Goal: Task Accomplishment & Management: Manage account settings

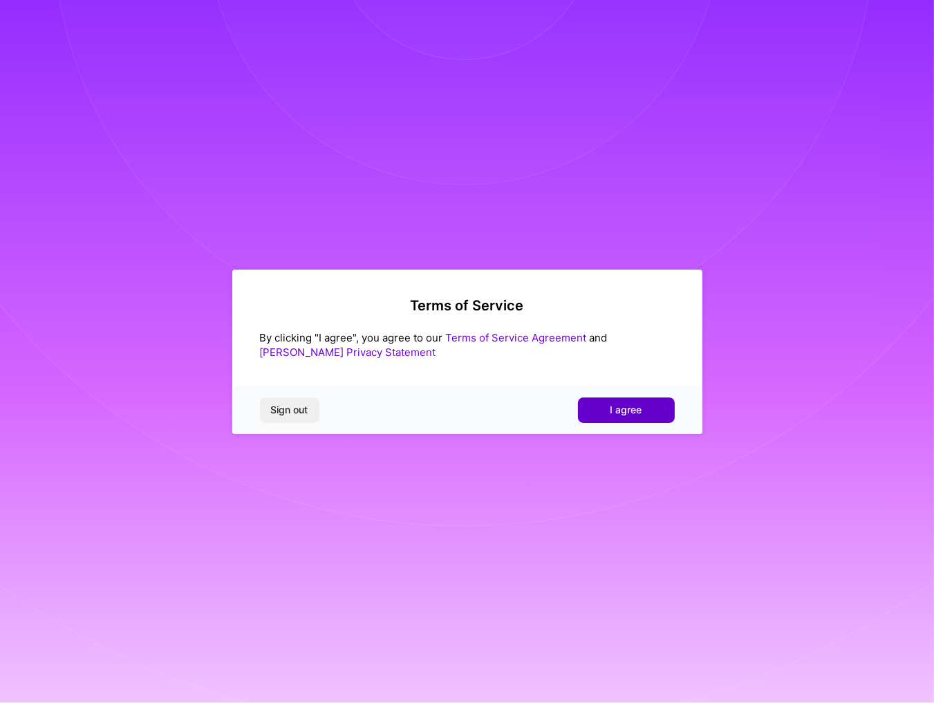
click at [627, 409] on span "I agree" at bounding box center [626, 410] width 32 height 14
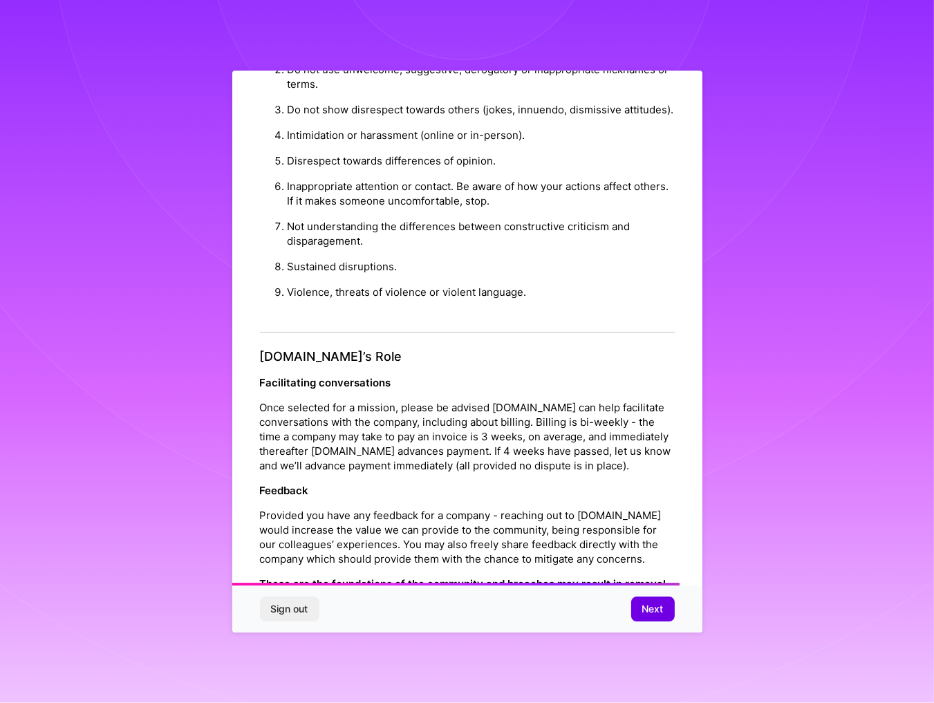
scroll to position [1323, 0]
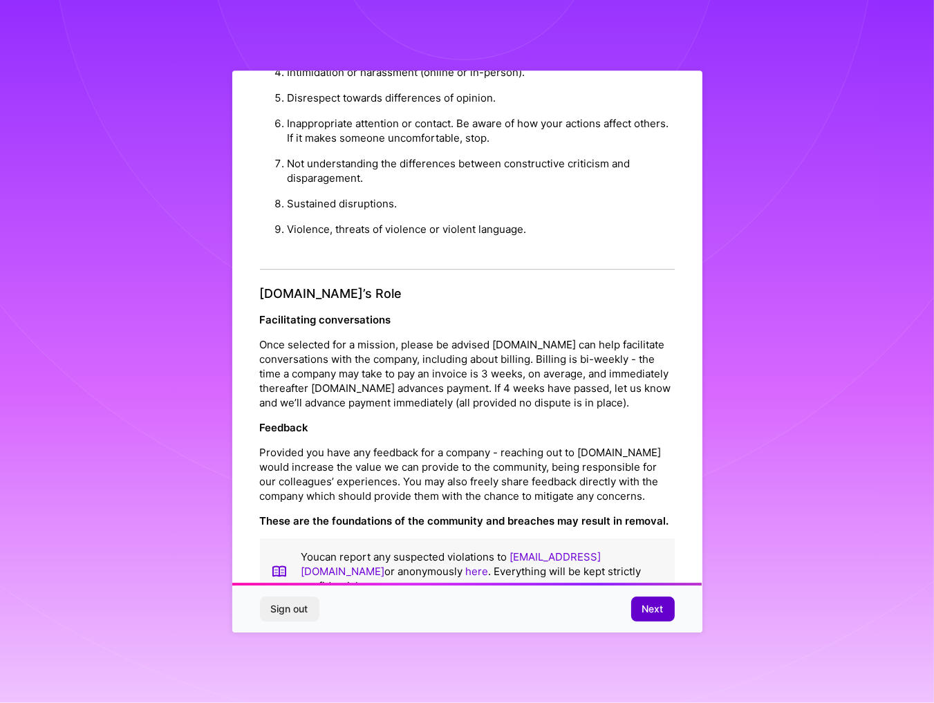
click at [662, 610] on span "Next" at bounding box center [652, 609] width 21 height 14
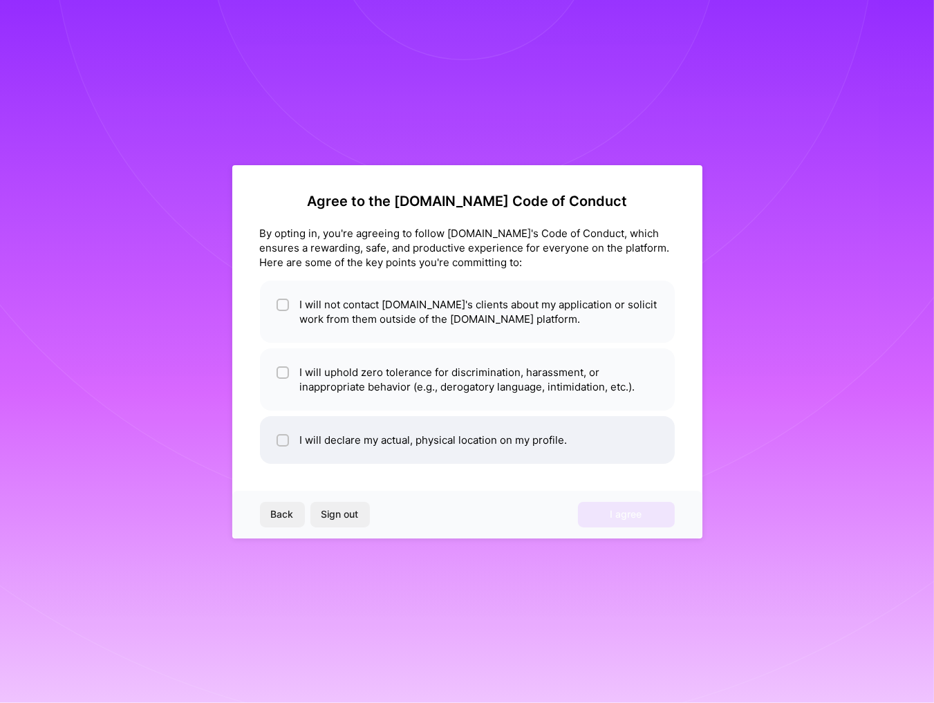
scroll to position [0, 0]
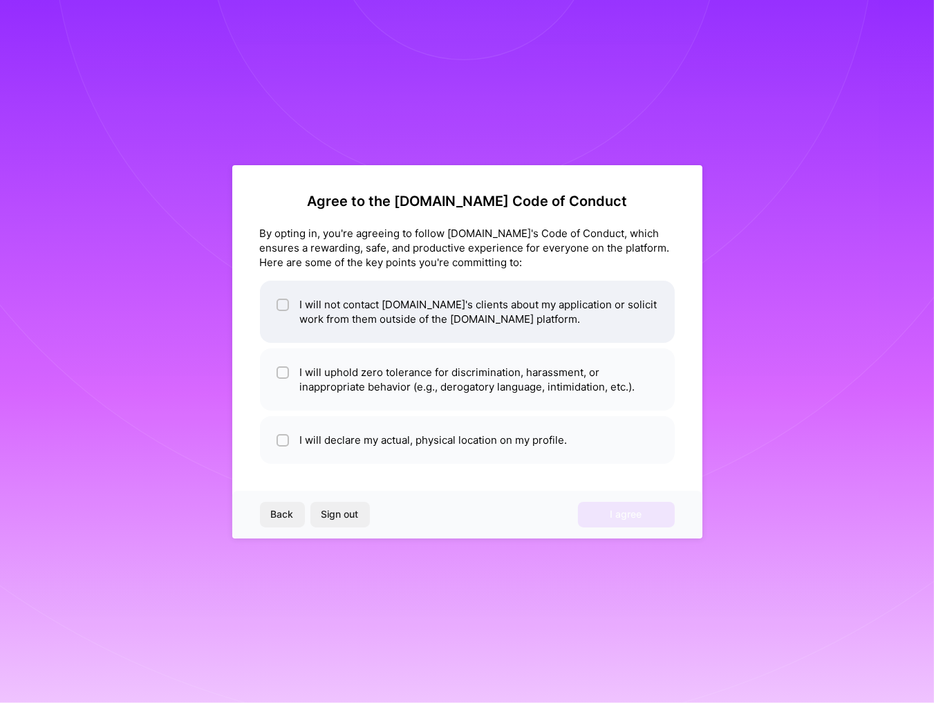
click at [283, 307] on input "checkbox" at bounding box center [284, 306] width 10 height 10
checkbox input "true"
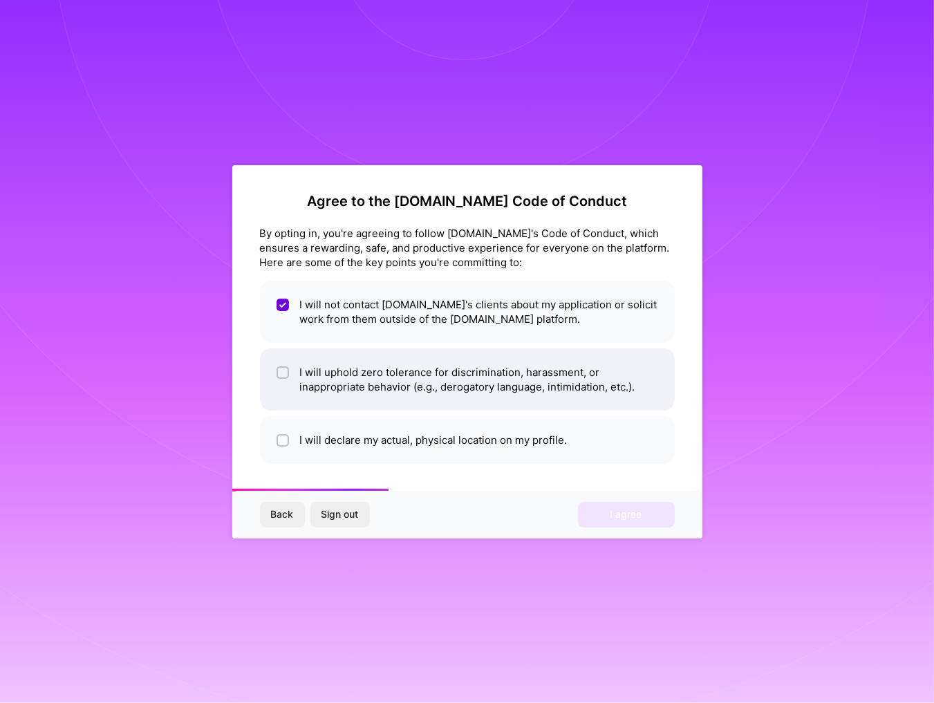
click at [281, 375] on input "checkbox" at bounding box center [284, 374] width 10 height 10
checkbox input "true"
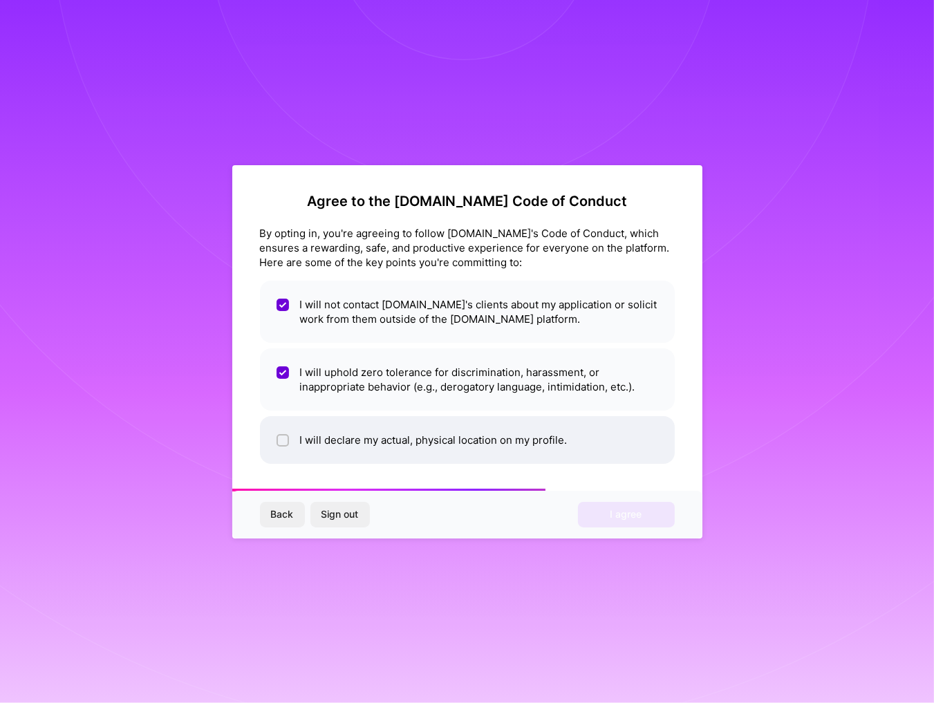
click at [279, 440] on input "checkbox" at bounding box center [284, 441] width 10 height 10
checkbox input "true"
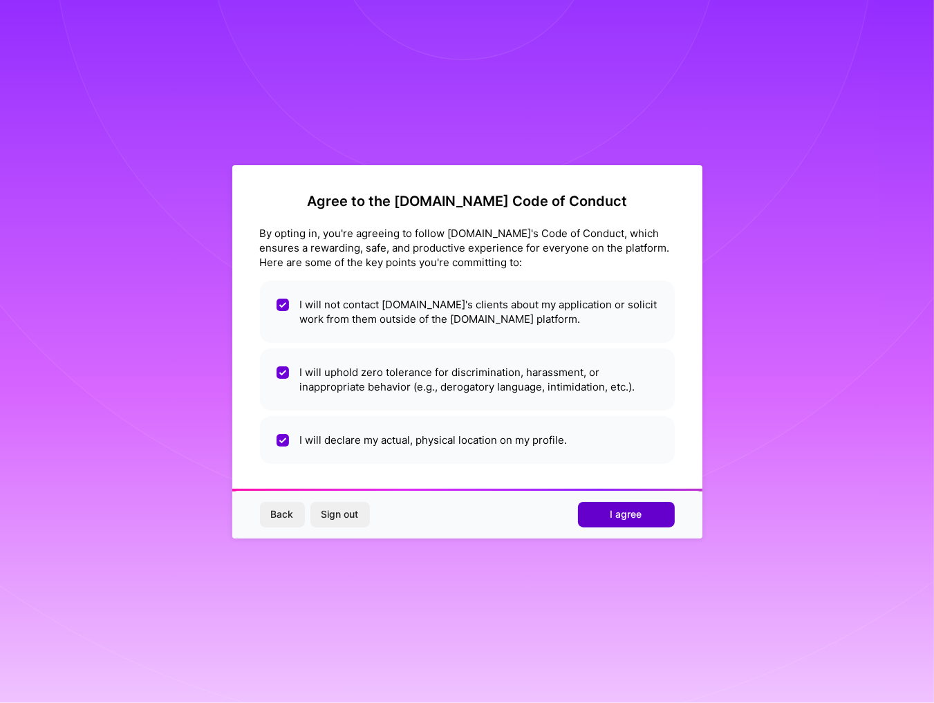
click at [634, 514] on span "I agree" at bounding box center [626, 514] width 32 height 14
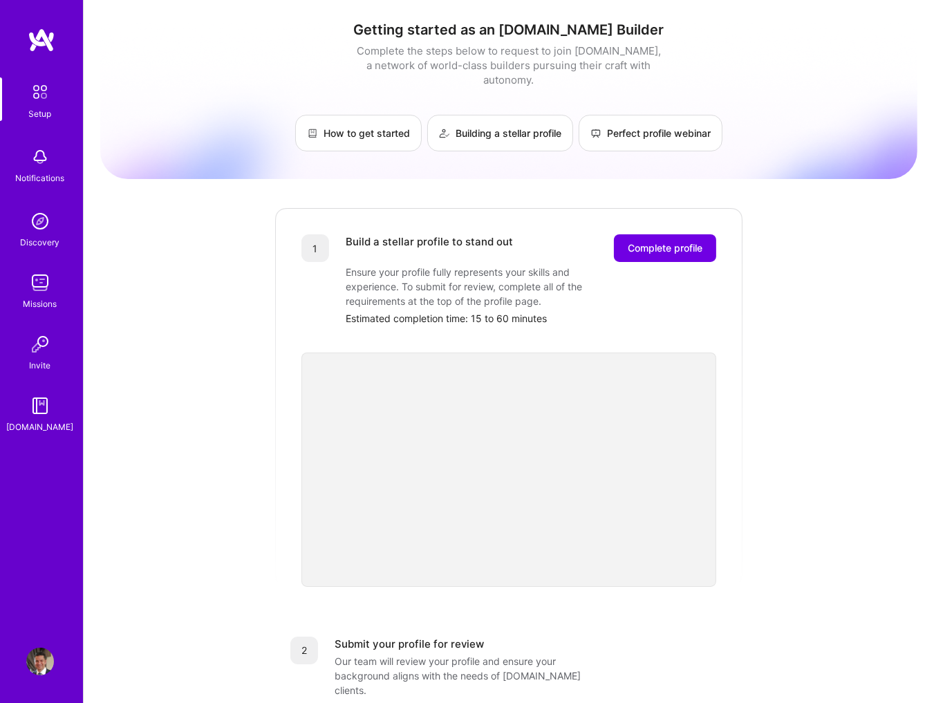
click at [40, 657] on img at bounding box center [40, 662] width 28 height 28
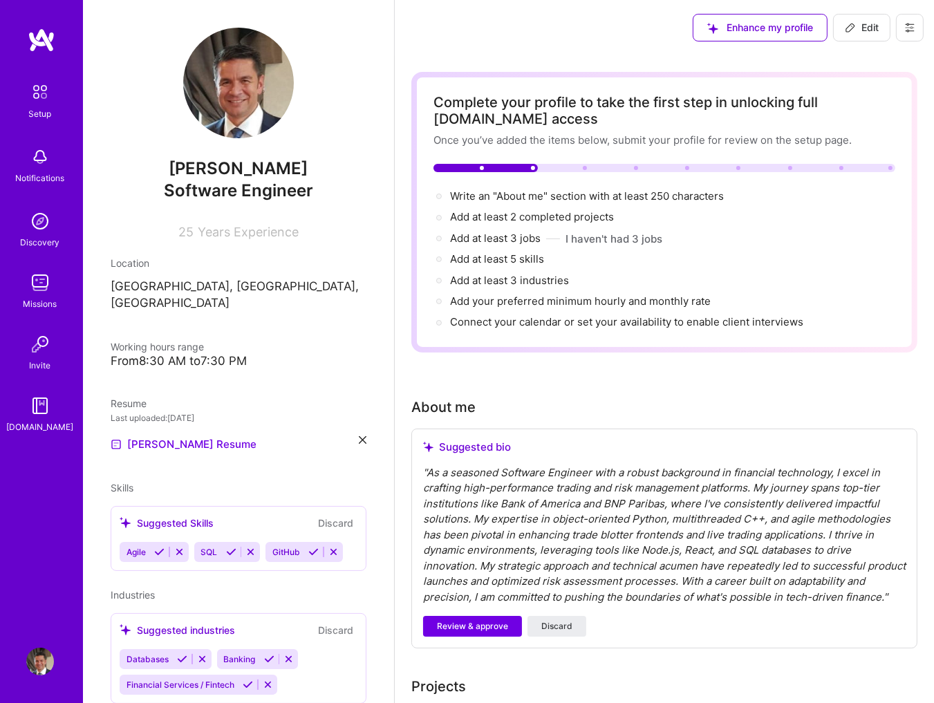
click at [916, 29] on button at bounding box center [910, 28] width 28 height 28
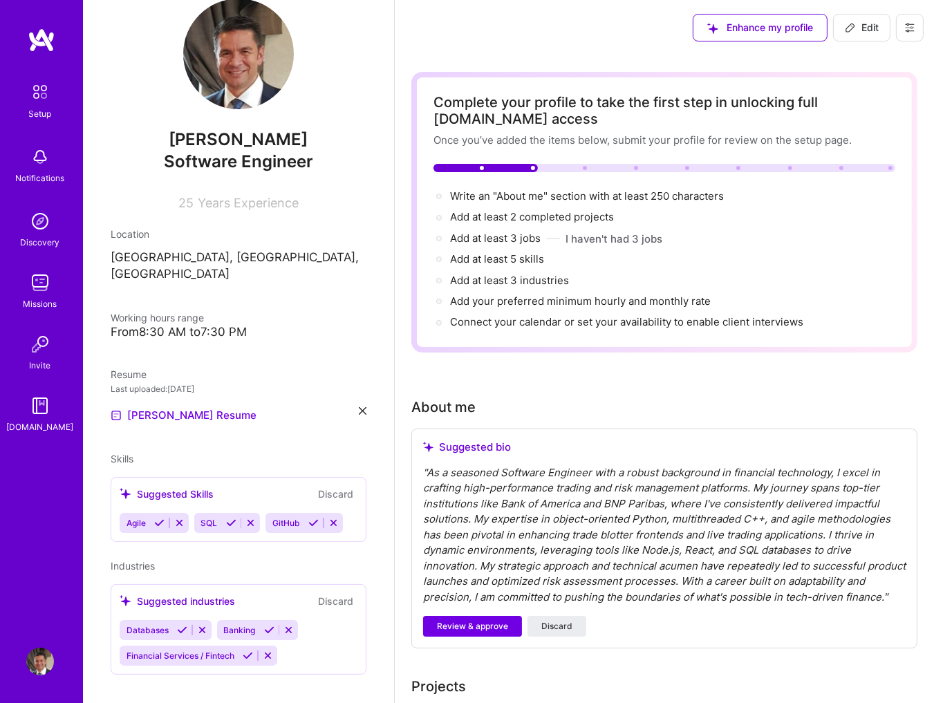
click at [364, 407] on icon at bounding box center [363, 411] width 8 height 8
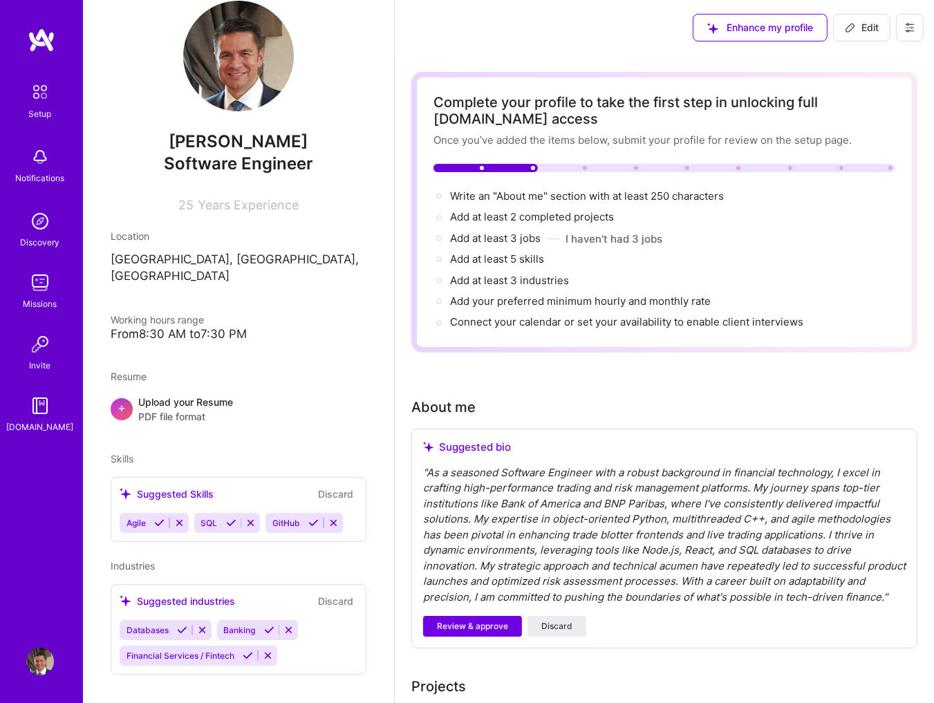
scroll to position [0, 0]
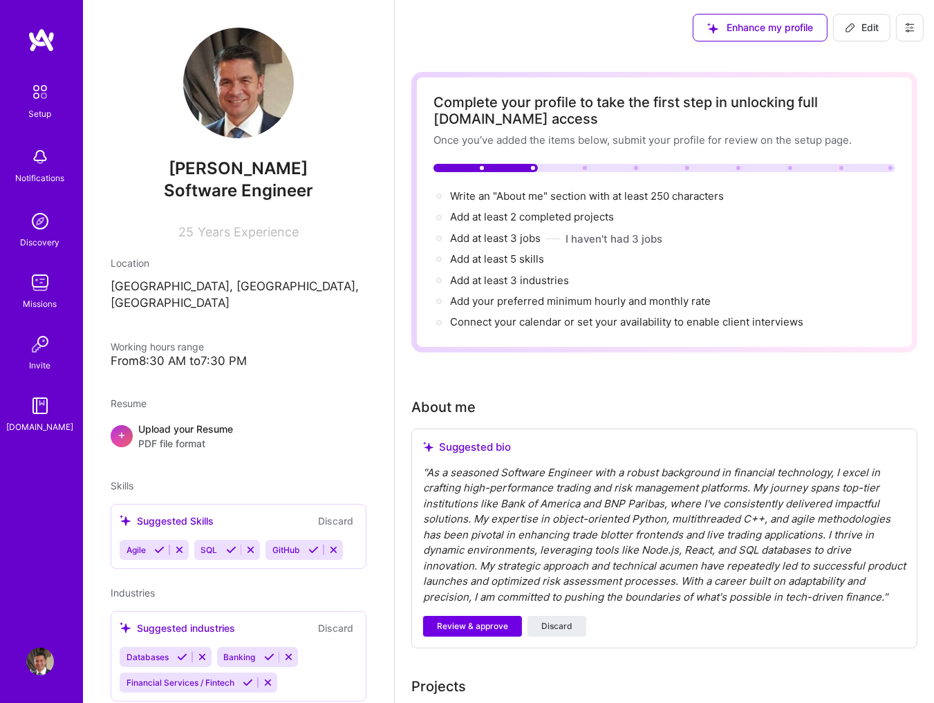
click at [911, 29] on icon at bounding box center [909, 27] width 11 height 11
click at [873, 27] on span "Edit" at bounding box center [862, 28] width 34 height 14
select select "US"
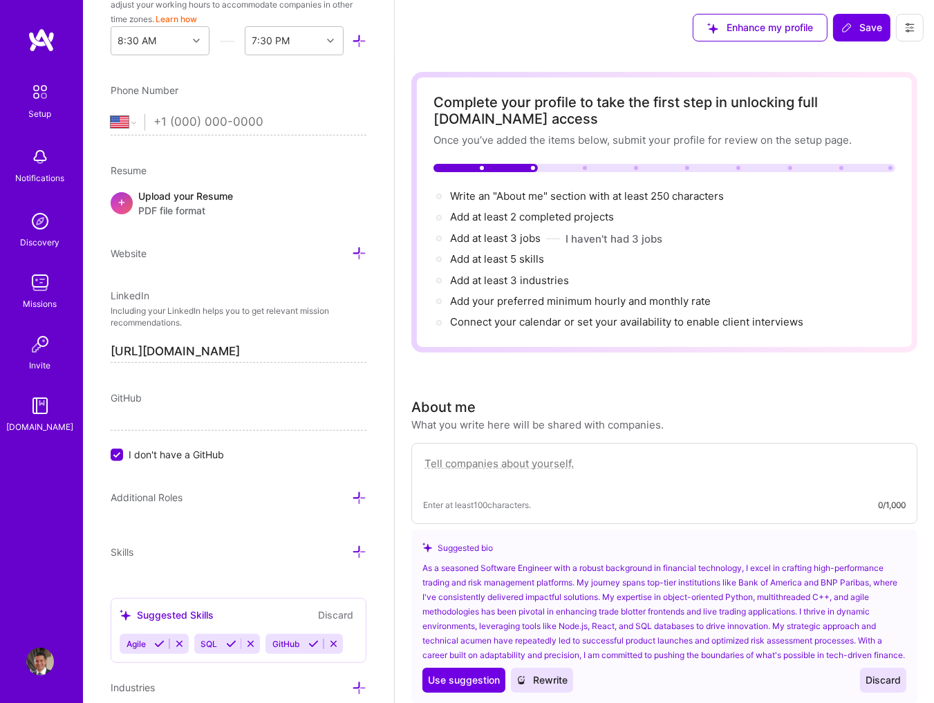
scroll to position [621, 0]
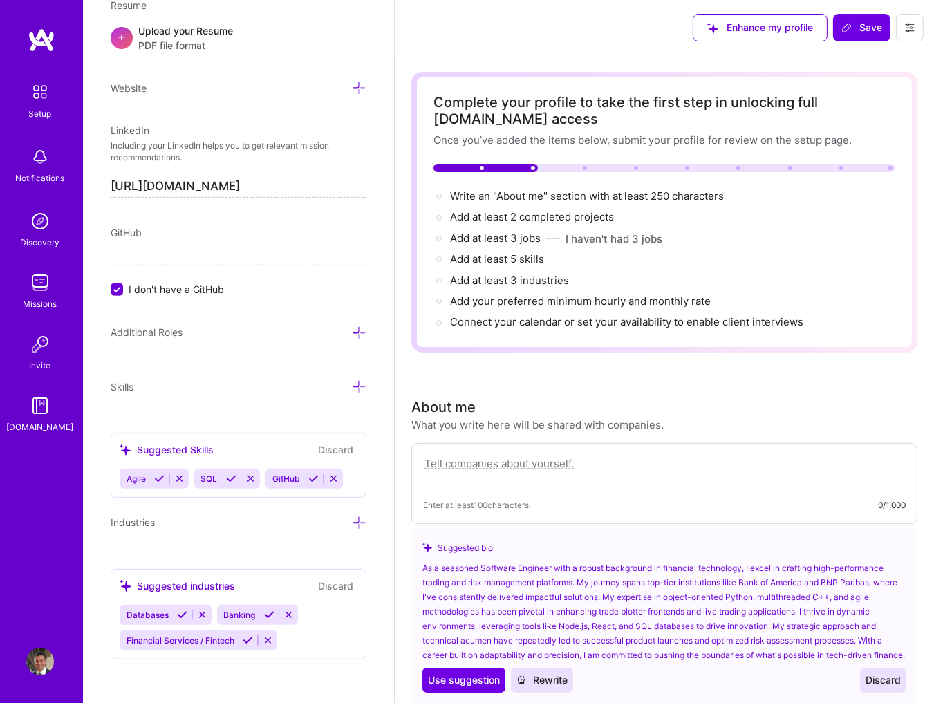
click at [913, 26] on icon at bounding box center [909, 27] width 11 height 11
click at [853, 55] on button "Settings" at bounding box center [872, 58] width 104 height 35
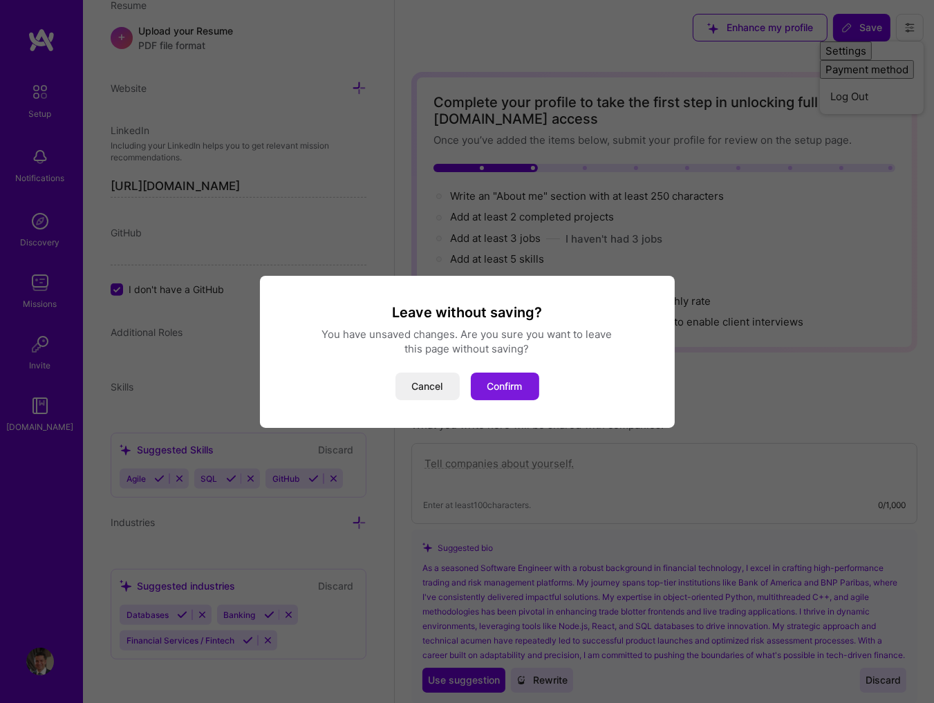
click at [507, 389] on button "Confirm" at bounding box center [505, 387] width 68 height 28
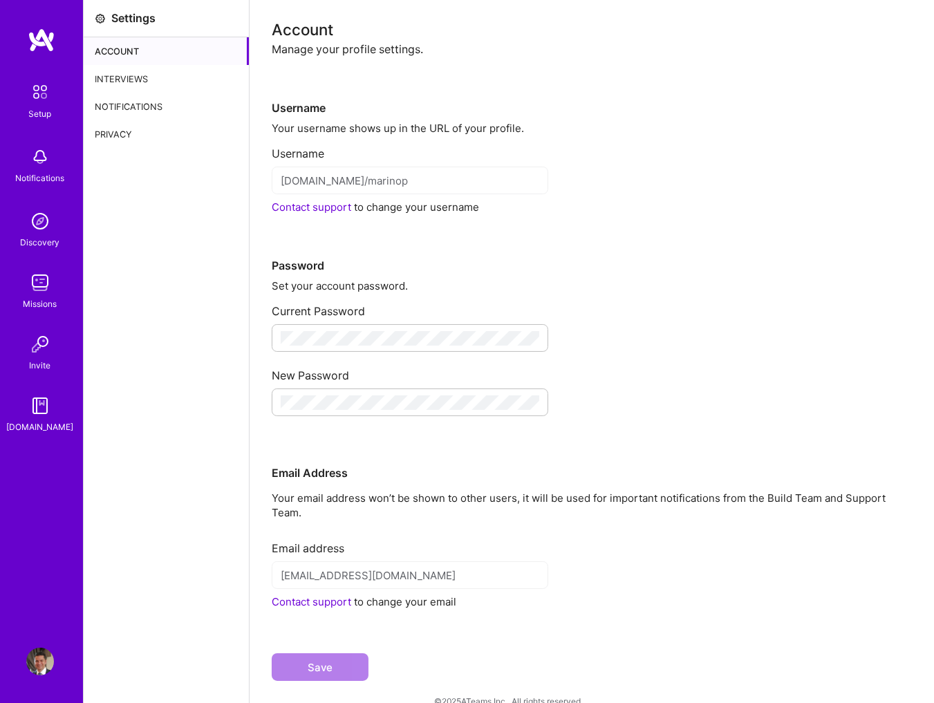
click at [36, 95] on img at bounding box center [40, 91] width 29 height 29
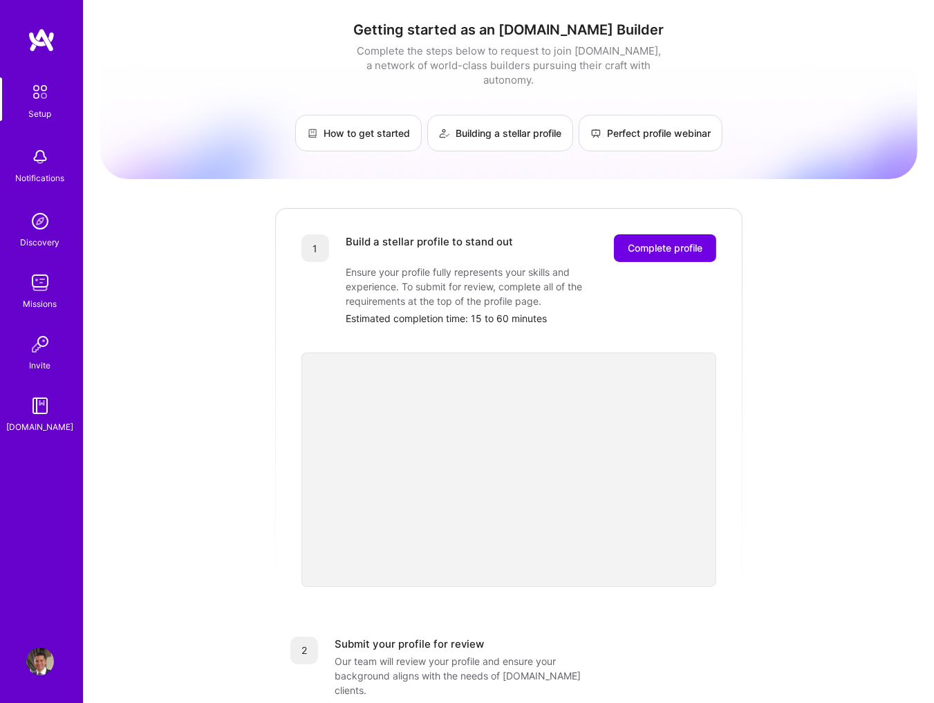
click at [41, 657] on img at bounding box center [40, 662] width 28 height 28
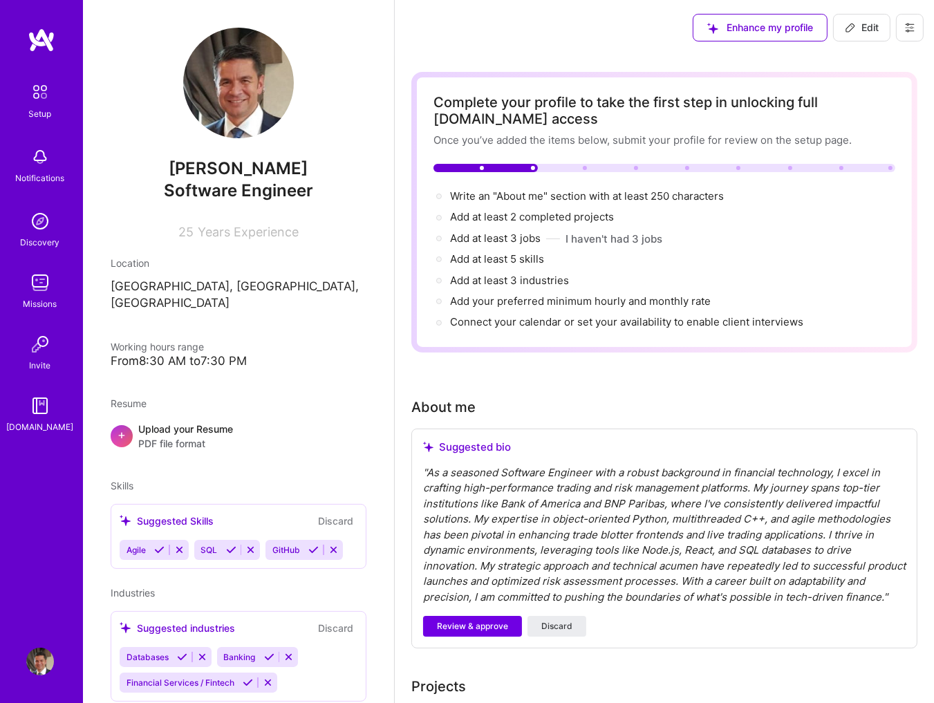
click at [297, 131] on div "[PERSON_NAME] P Software Engineer 25 Years Experience" at bounding box center [239, 134] width 256 height 212
click at [867, 26] on span "Edit" at bounding box center [862, 28] width 34 height 14
select select "US"
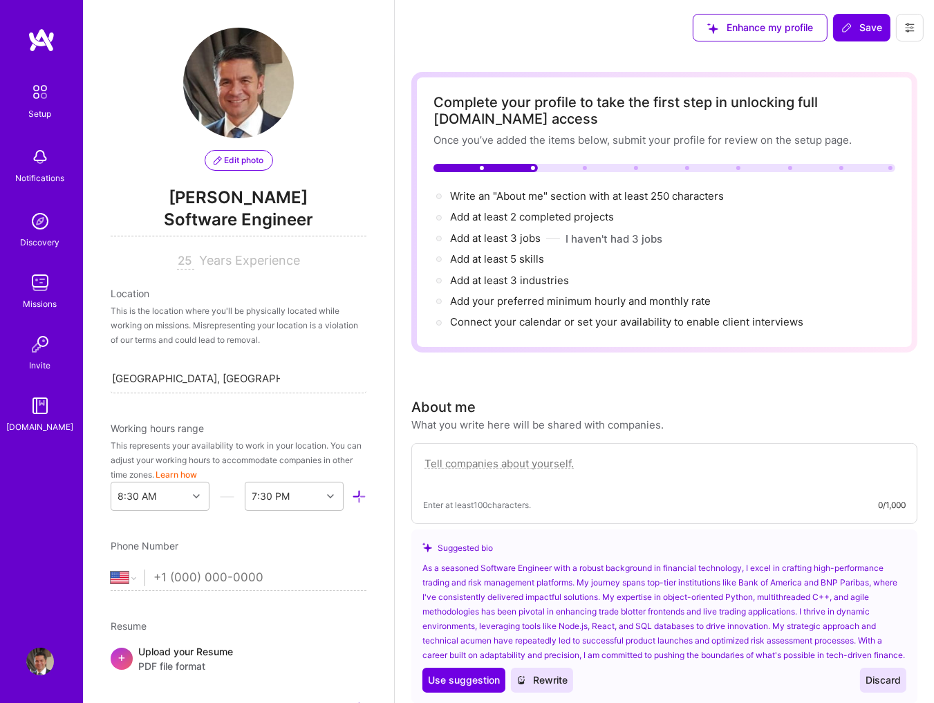
click at [253, 158] on span "Edit photo" at bounding box center [239, 160] width 50 height 12
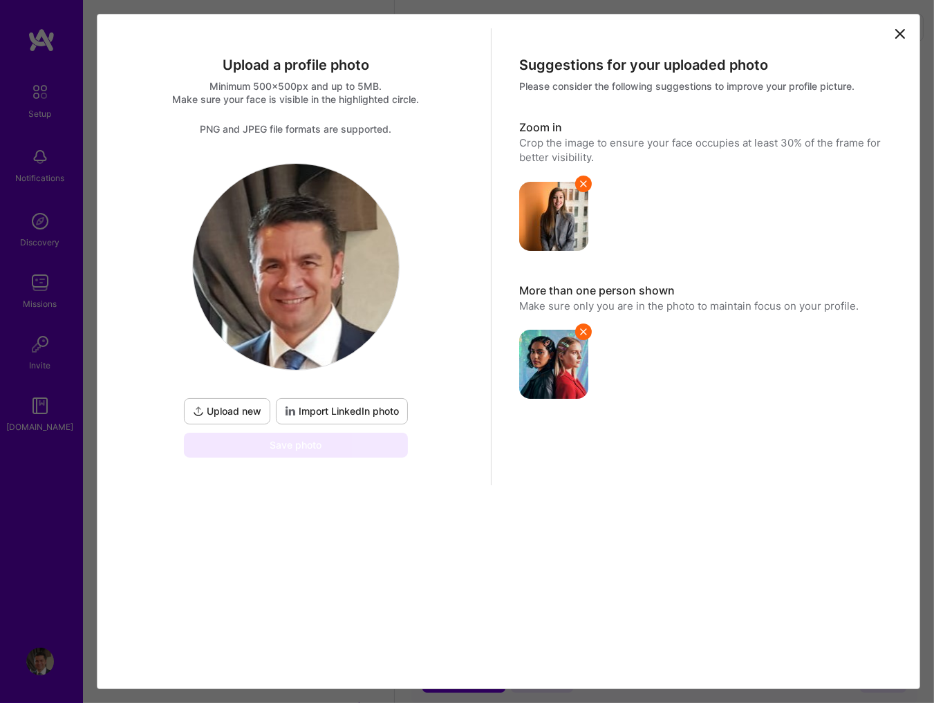
click at [314, 217] on img at bounding box center [296, 267] width 206 height 206
click at [898, 32] on icon at bounding box center [900, 34] width 8 height 8
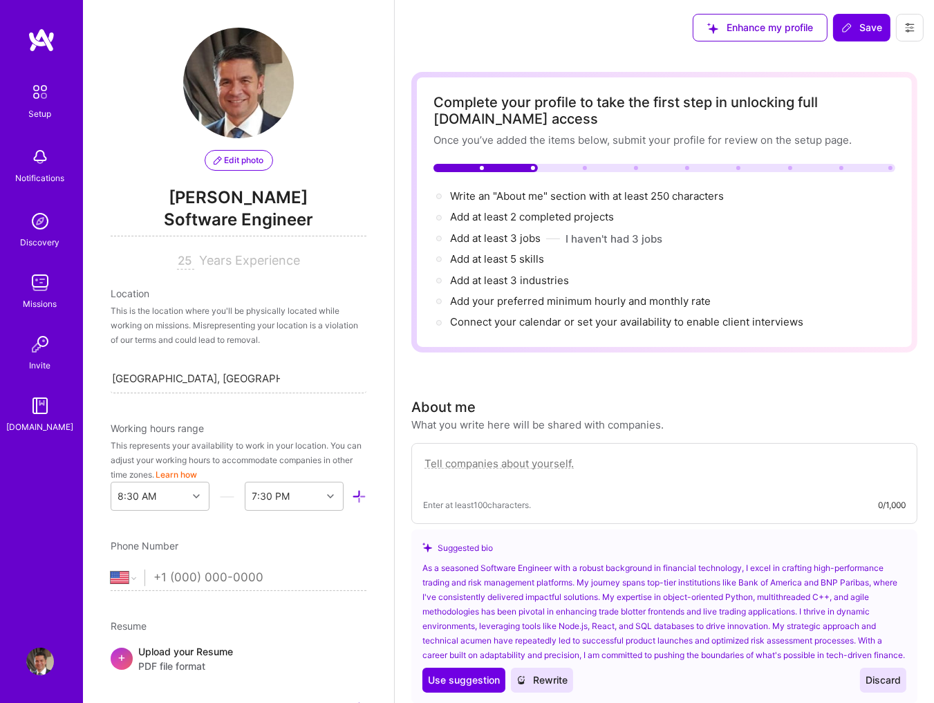
click at [243, 165] on span "Edit photo" at bounding box center [239, 160] width 50 height 12
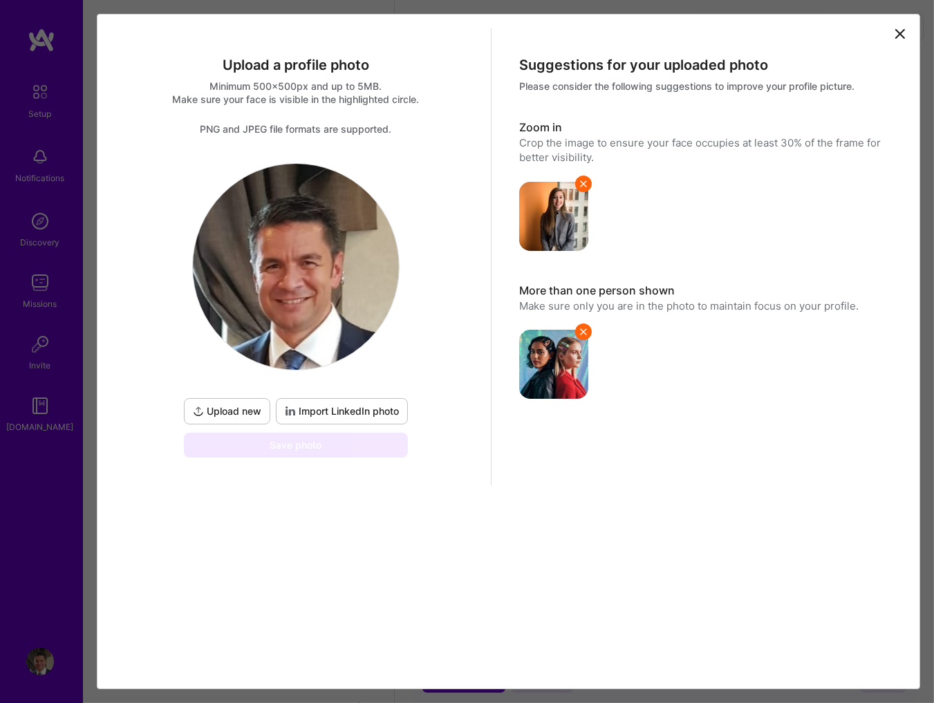
click at [339, 272] on img at bounding box center [296, 267] width 206 height 206
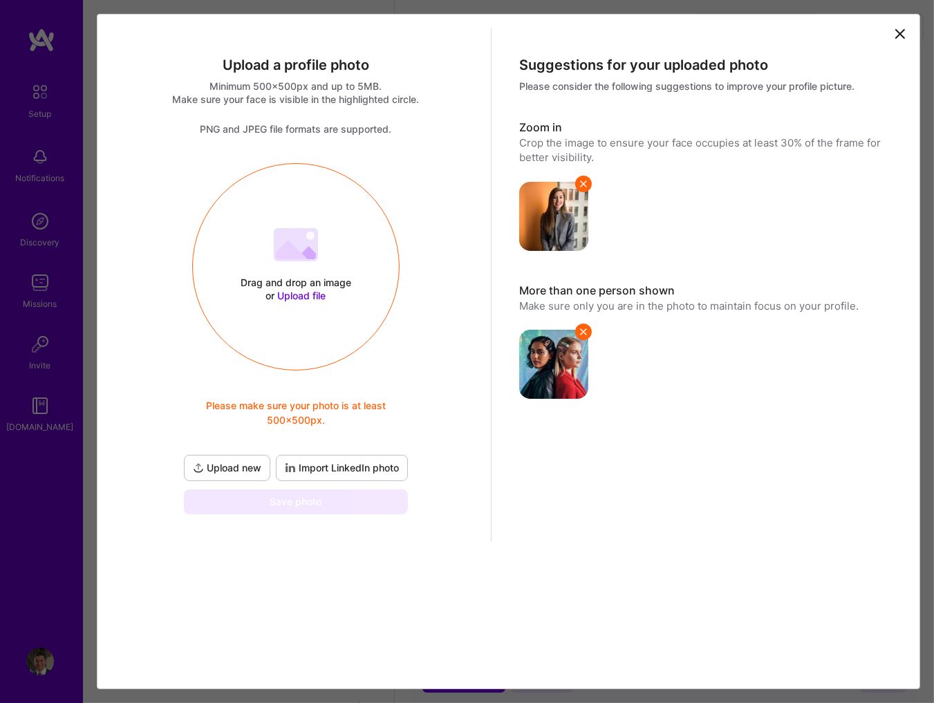
click at [906, 29] on icon at bounding box center [900, 34] width 17 height 17
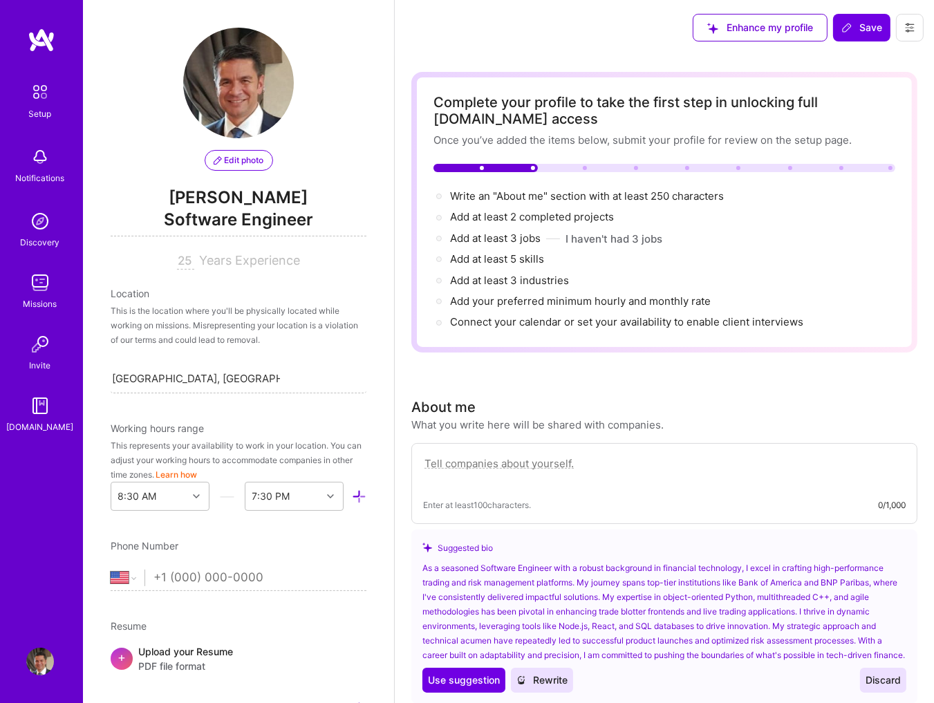
click at [246, 160] on span "Edit photo" at bounding box center [239, 160] width 50 height 12
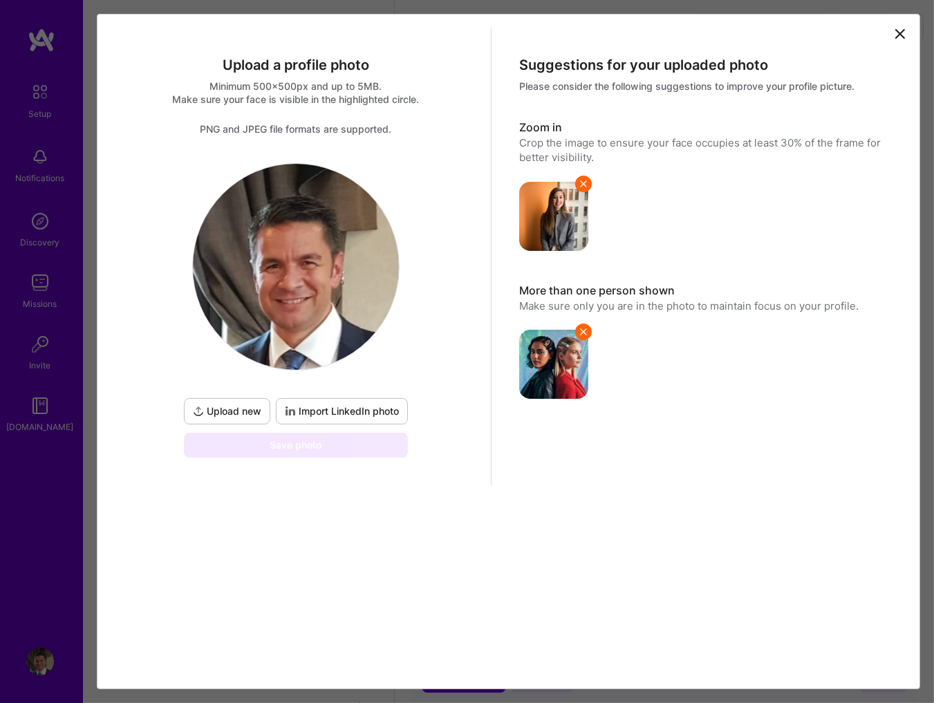
click at [319, 252] on img at bounding box center [296, 267] width 206 height 206
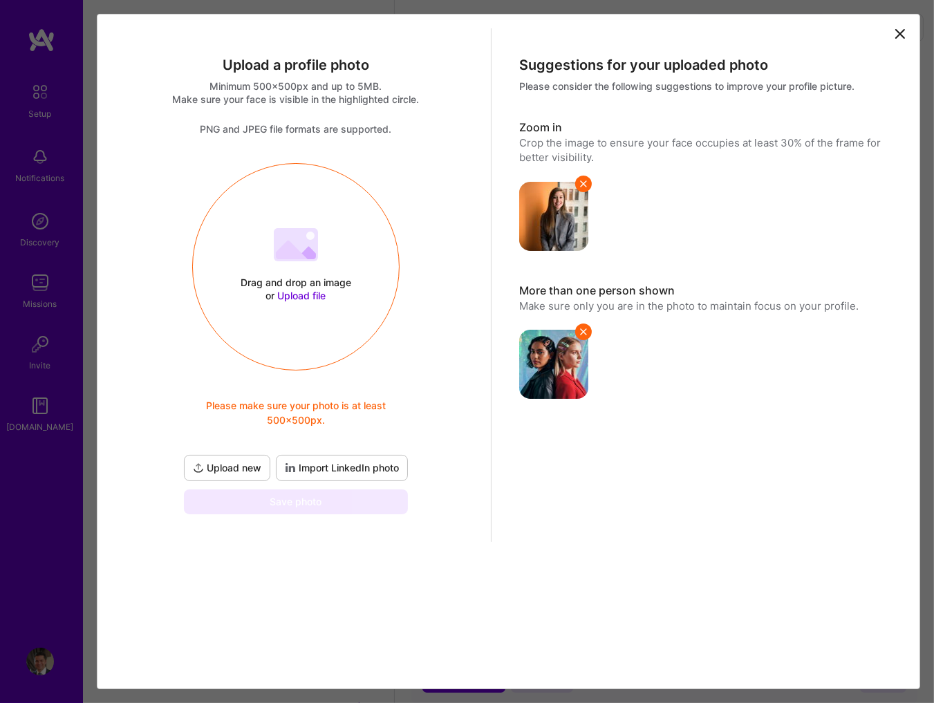
click at [297, 294] on span "Upload file" at bounding box center [302, 296] width 48 height 12
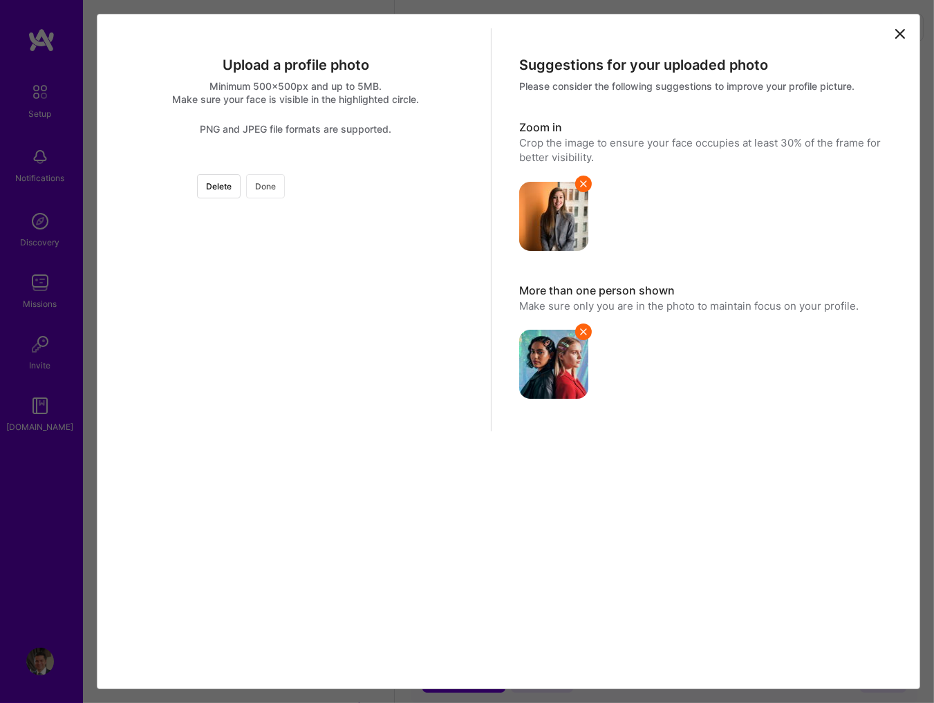
click at [285, 187] on button "Done" at bounding box center [265, 186] width 39 height 24
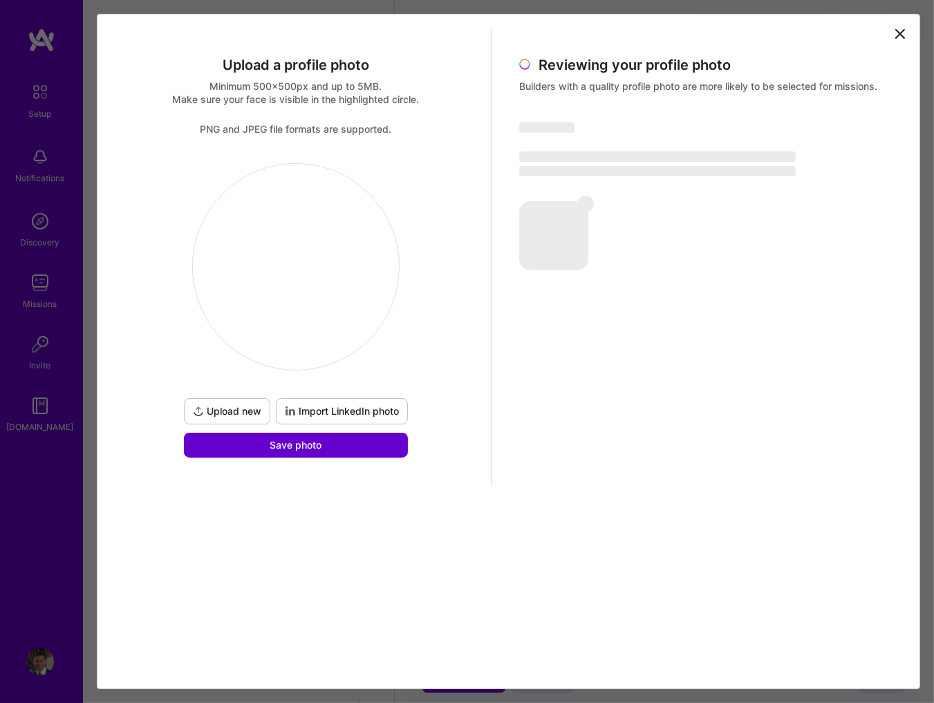
click at [304, 439] on span "Save photo" at bounding box center [296, 445] width 52 height 14
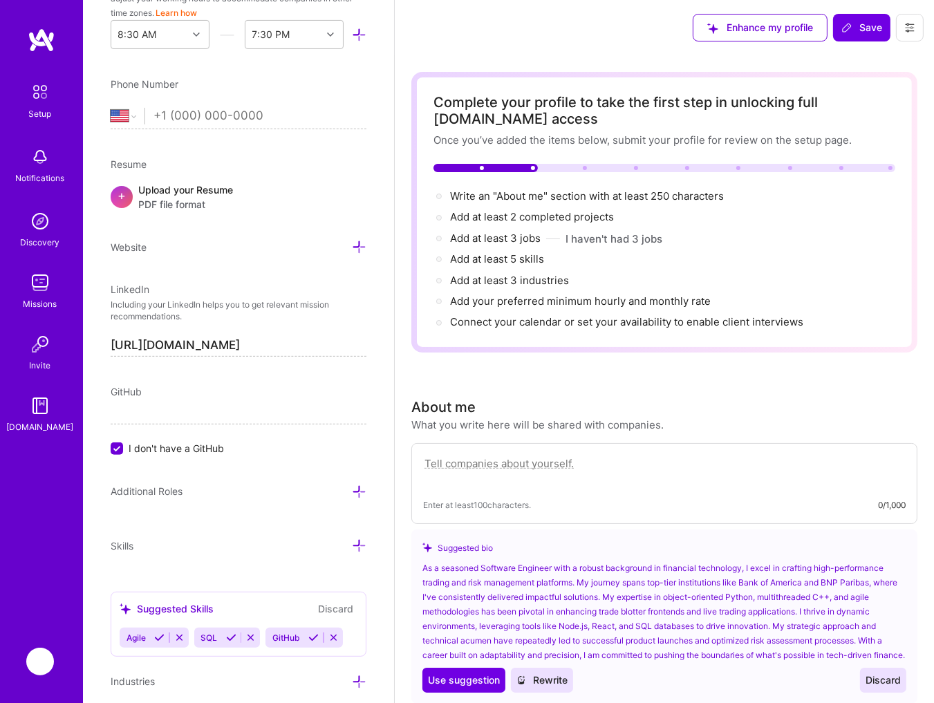
scroll to position [621, 0]
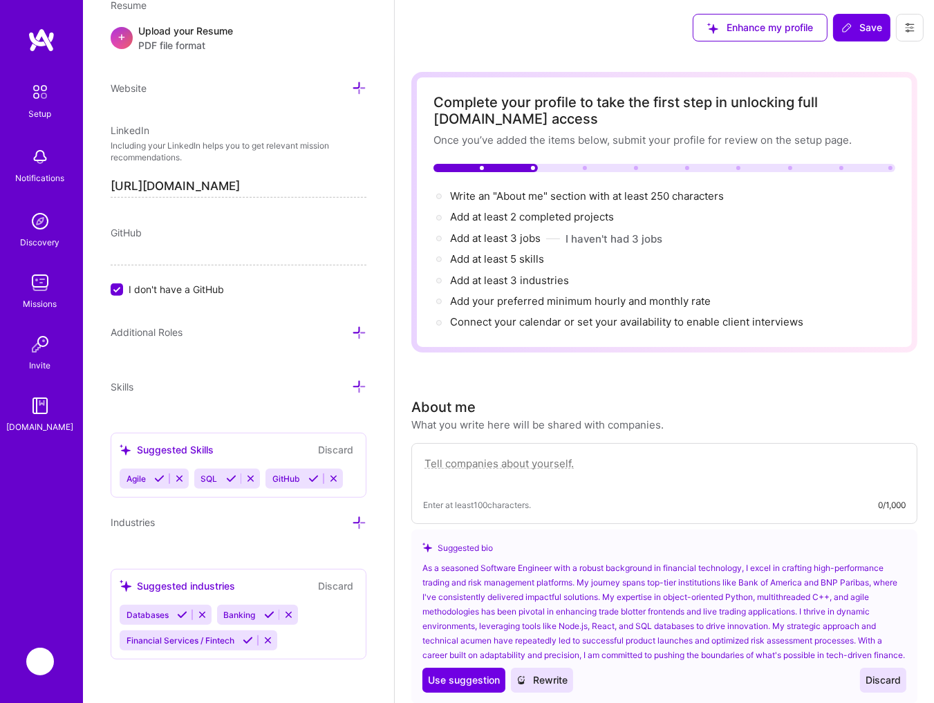
click at [337, 449] on button "Discard" at bounding box center [336, 450] width 44 height 16
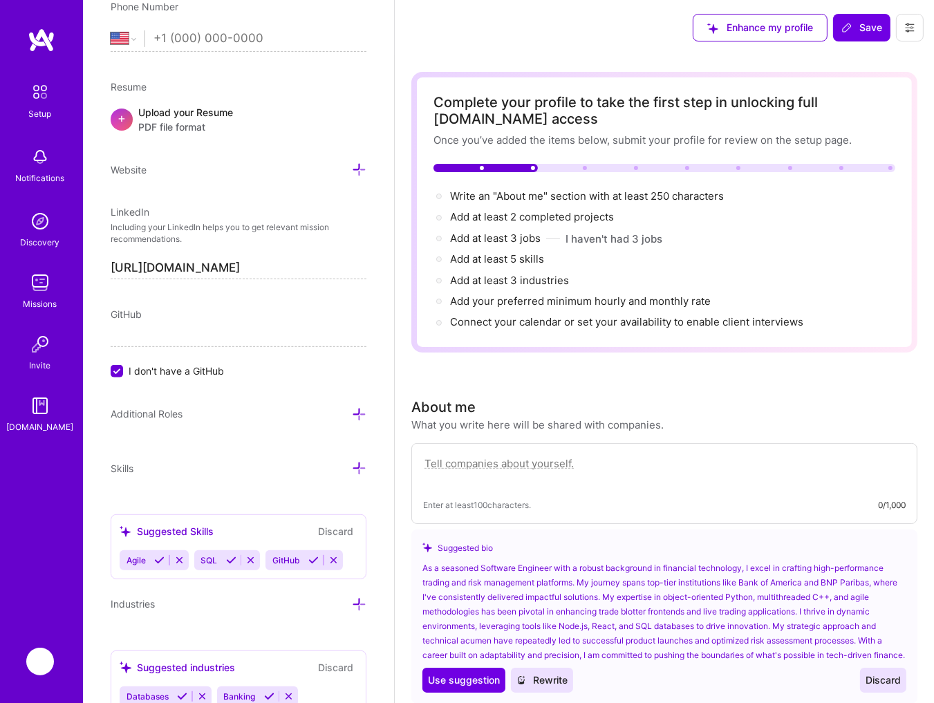
click at [342, 534] on button "Discard" at bounding box center [336, 531] width 44 height 16
click at [338, 531] on button "Discard" at bounding box center [336, 531] width 44 height 16
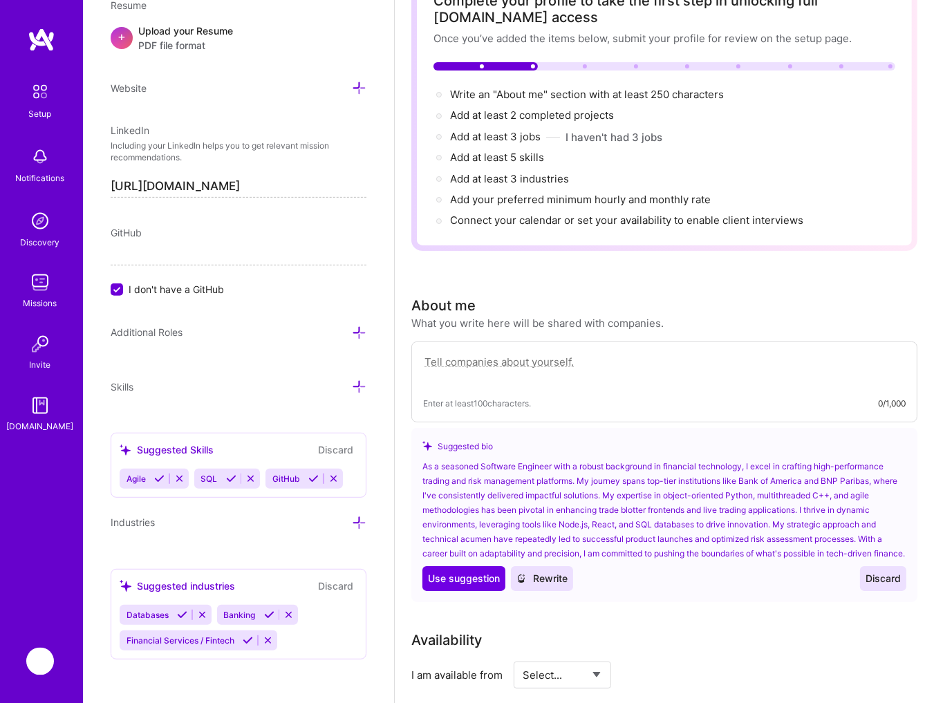
scroll to position [296, 0]
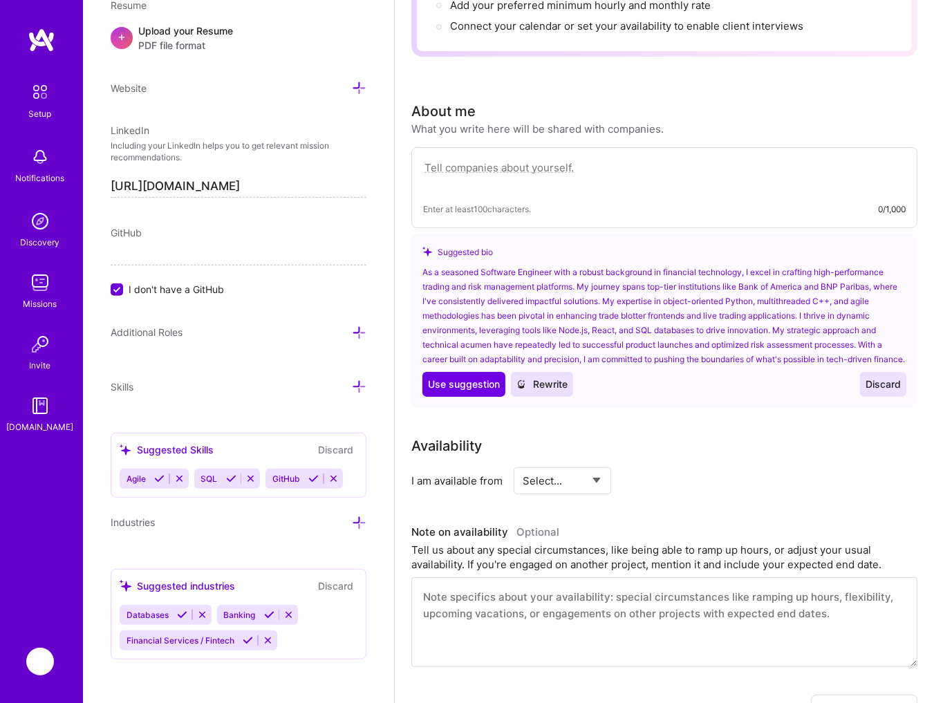
click at [883, 391] on span "Discard" at bounding box center [883, 384] width 35 height 14
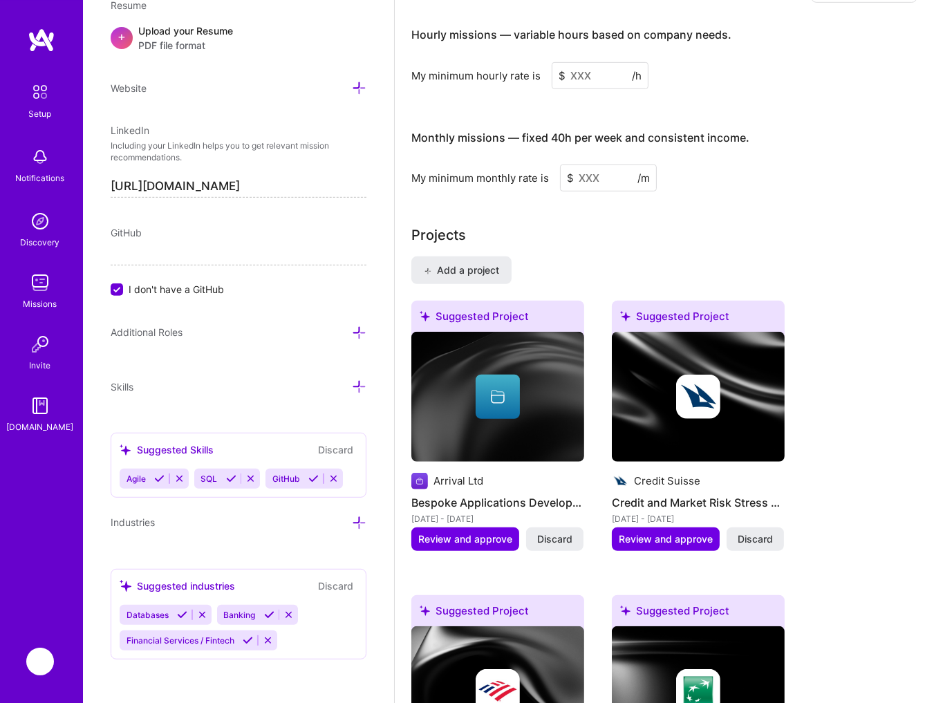
scroll to position [889, 0]
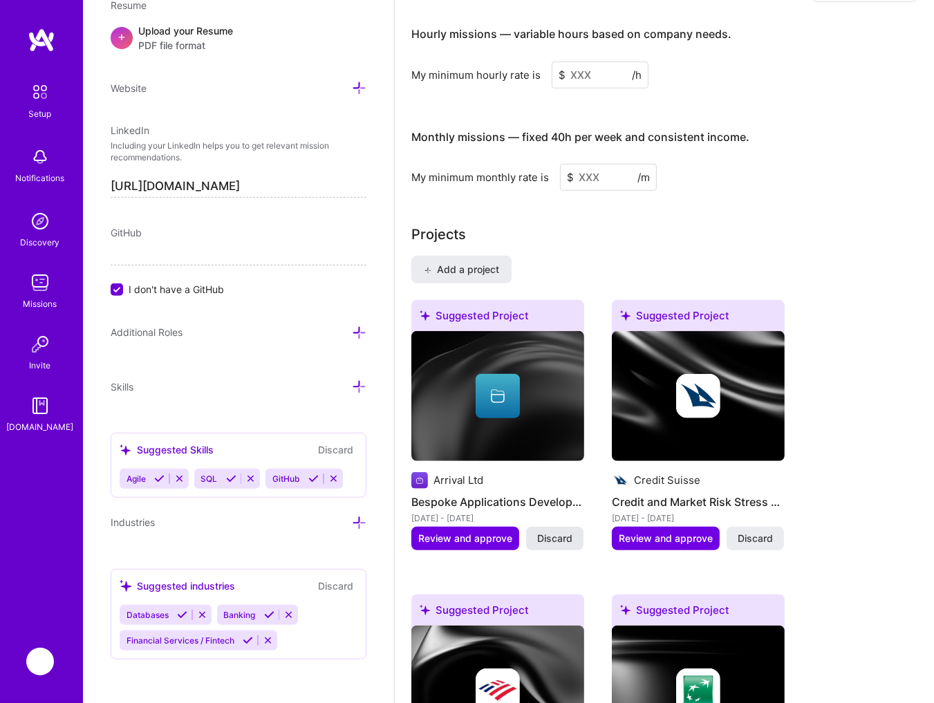
click at [557, 545] on span "Discard" at bounding box center [554, 539] width 35 height 14
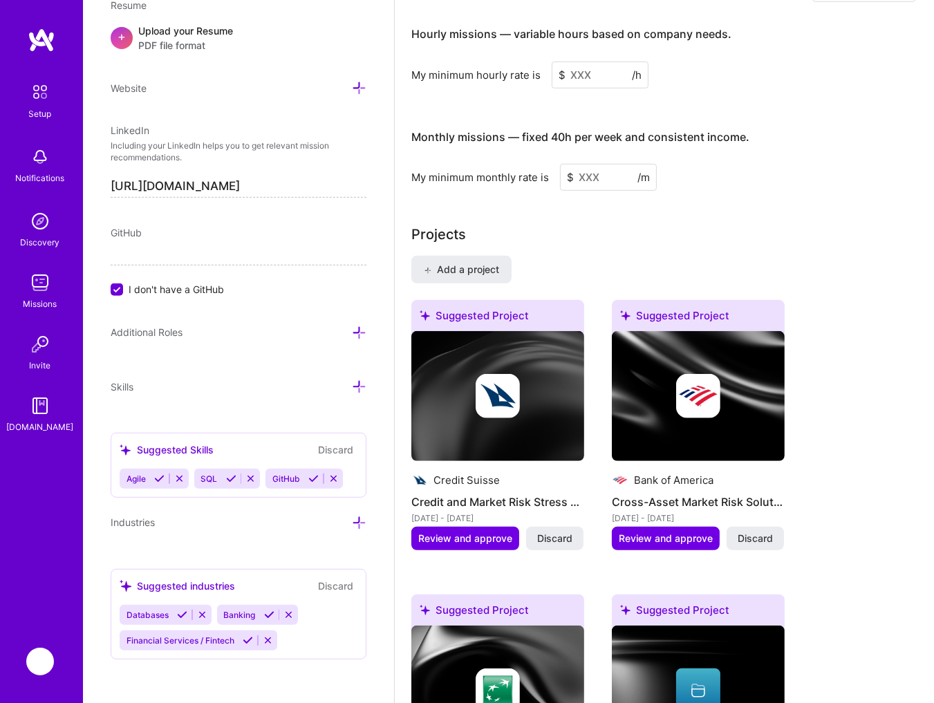
click at [557, 545] on span "Discard" at bounding box center [554, 539] width 35 height 14
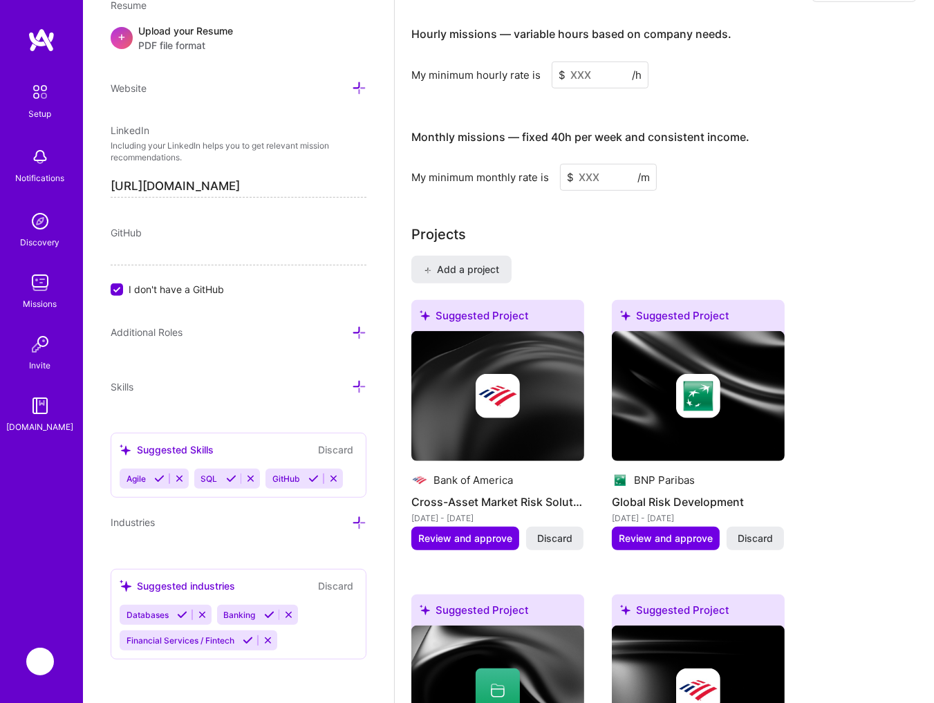
click at [557, 545] on span "Discard" at bounding box center [554, 539] width 35 height 14
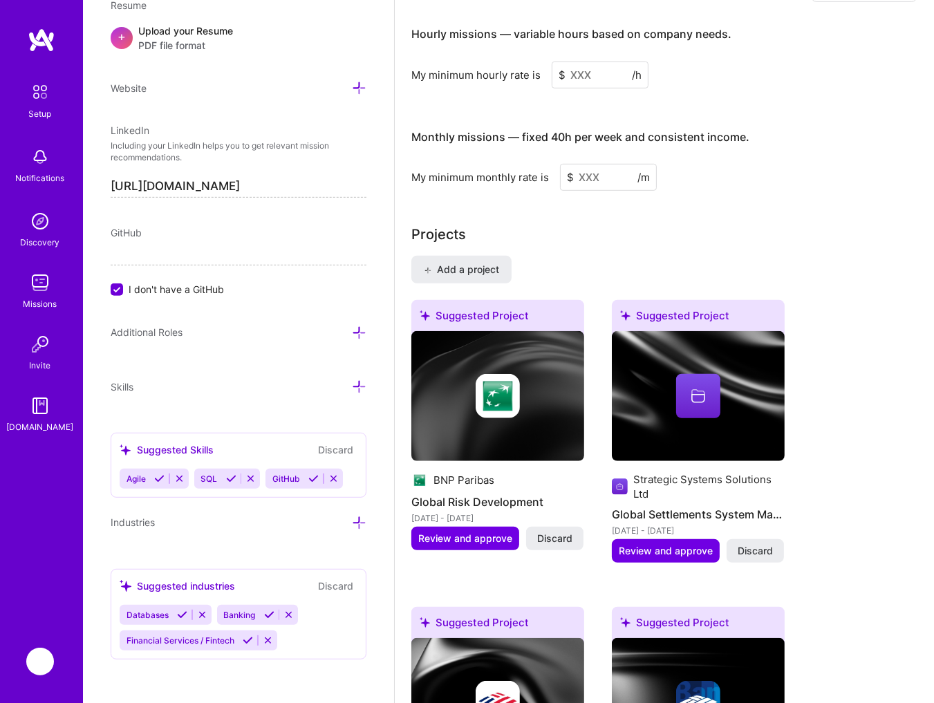
click at [557, 545] on span "Discard" at bounding box center [554, 539] width 35 height 14
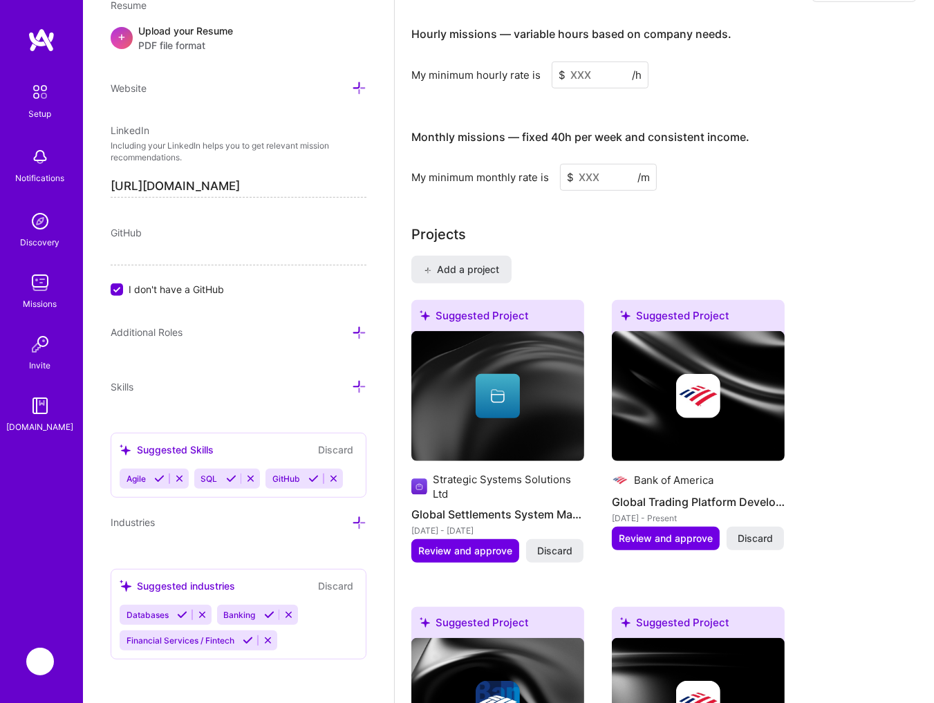
click at [557, 545] on button "Discard" at bounding box center [554, 551] width 57 height 24
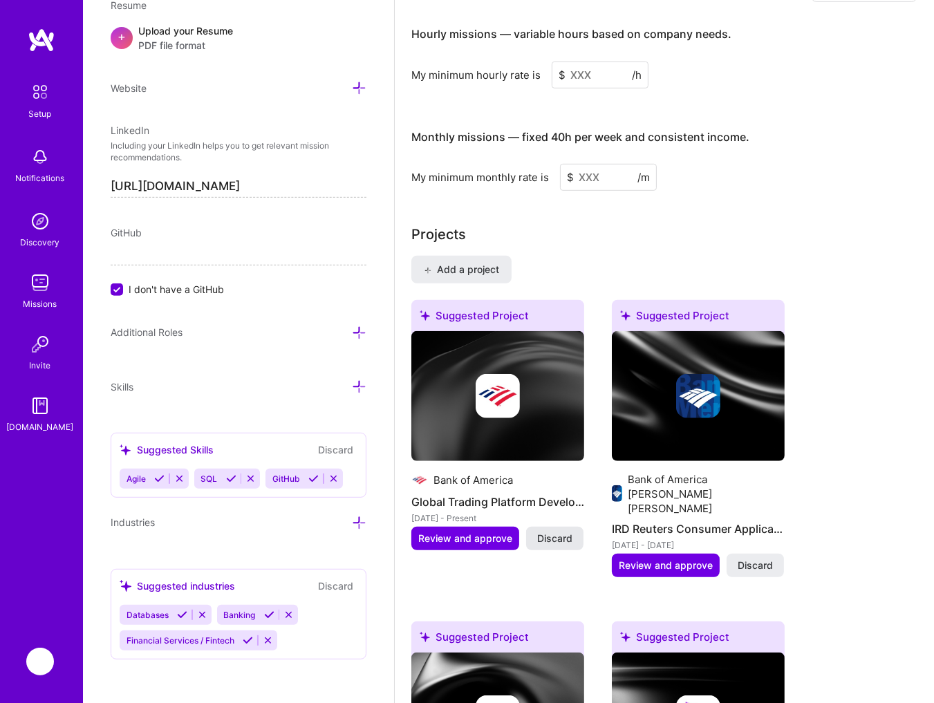
click at [556, 541] on span "Discard" at bounding box center [554, 539] width 35 height 14
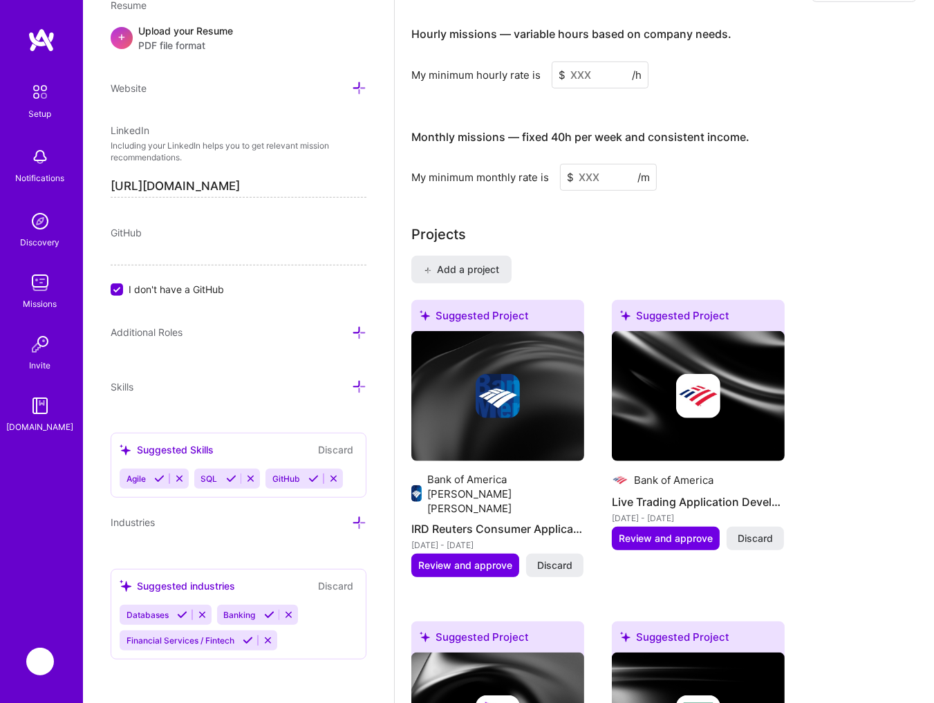
click at [556, 559] on span "Discard" at bounding box center [554, 566] width 35 height 14
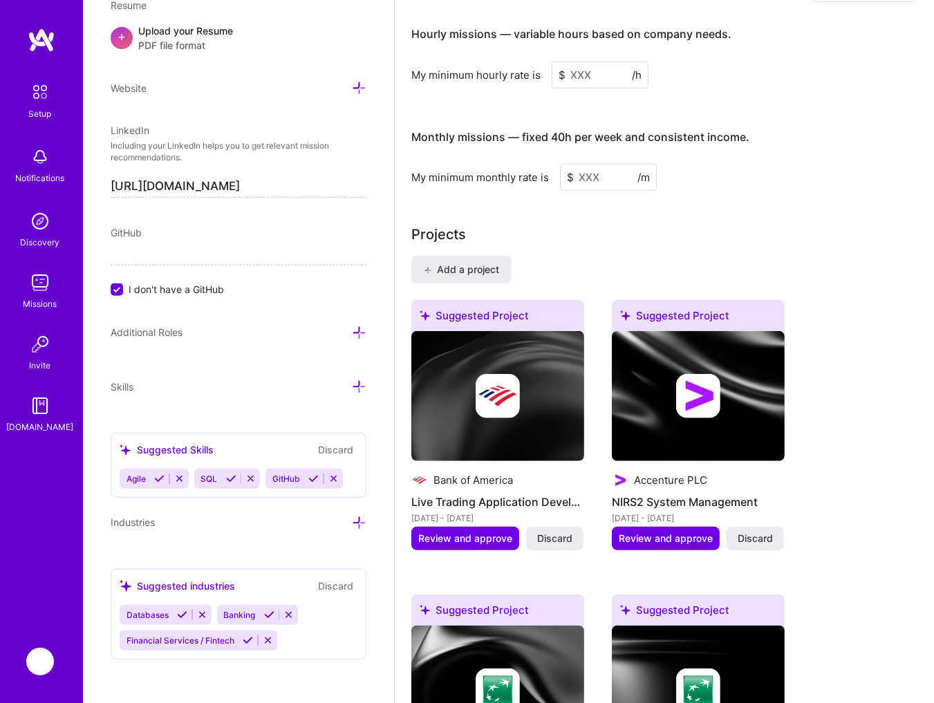
click at [556, 541] on span "Discard" at bounding box center [554, 539] width 35 height 14
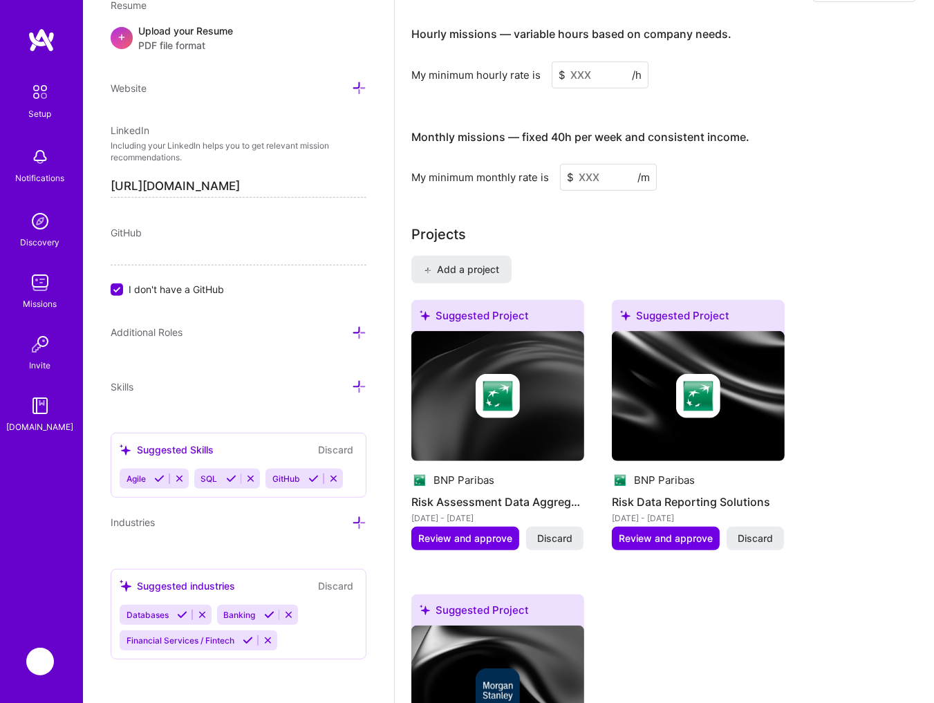
click at [556, 541] on span "Discard" at bounding box center [554, 539] width 35 height 14
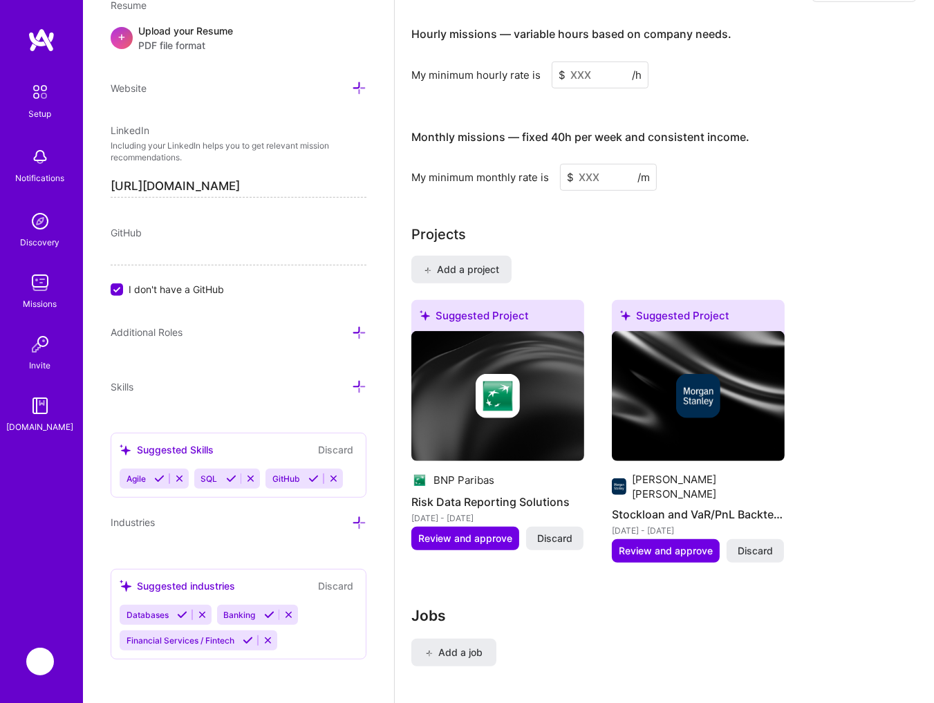
click at [556, 541] on span "Discard" at bounding box center [554, 539] width 35 height 14
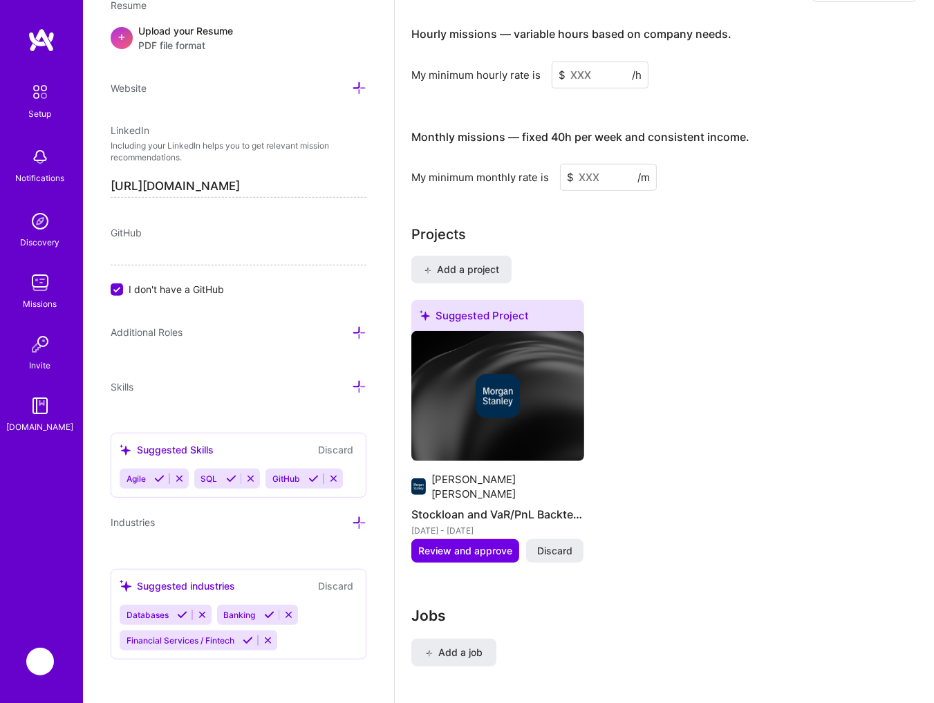
click at [556, 544] on span "Discard" at bounding box center [554, 551] width 35 height 14
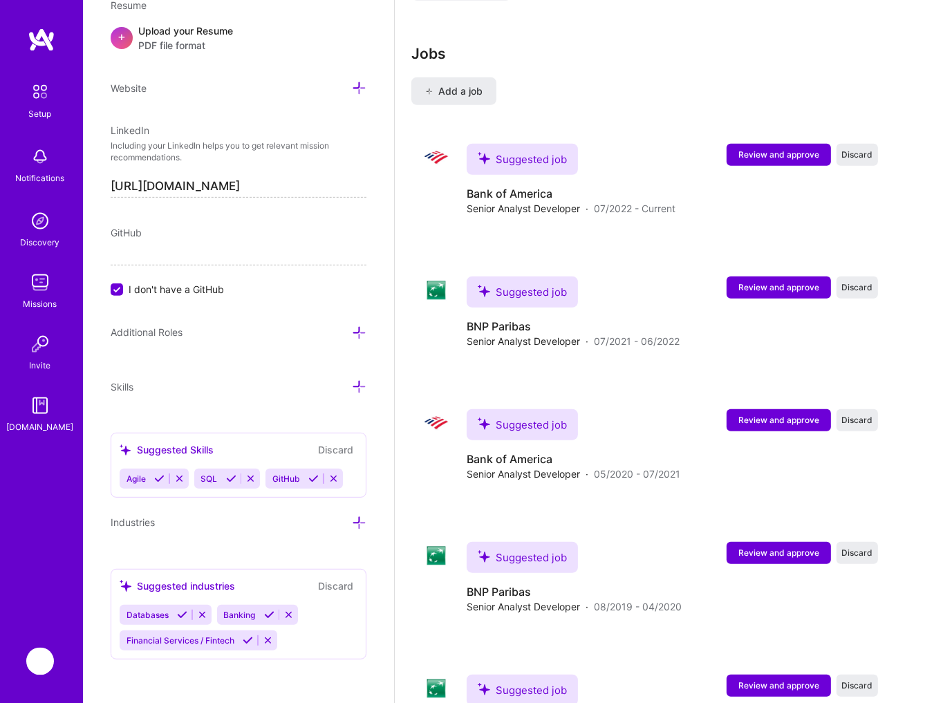
scroll to position [1186, 0]
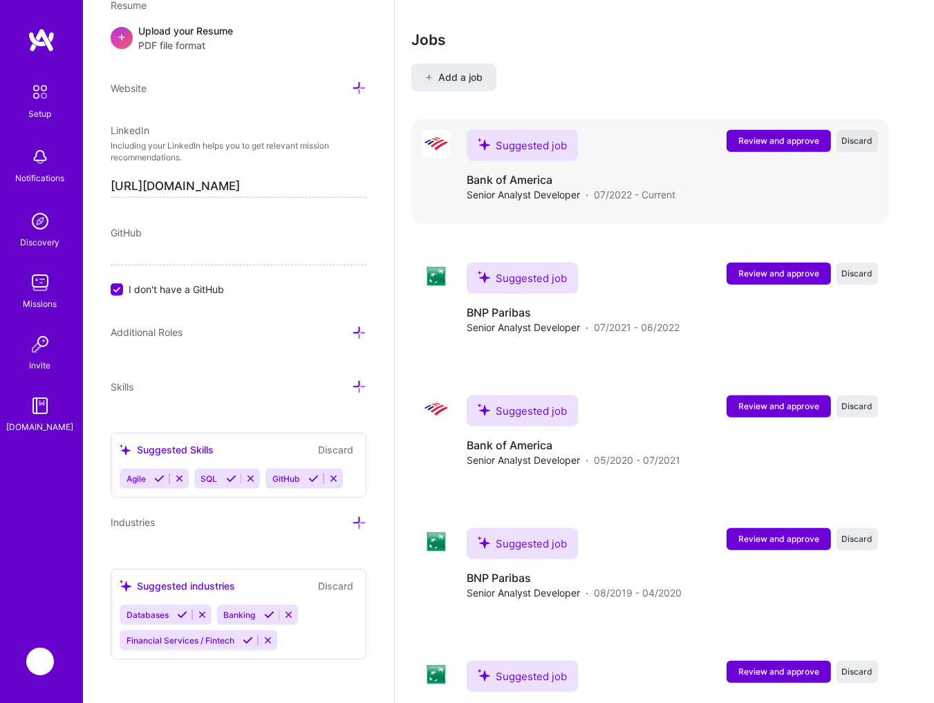
click at [864, 138] on button "Discard" at bounding box center [857, 141] width 41 height 22
click at [865, 144] on span "Discard" at bounding box center [857, 141] width 31 height 12
click at [865, 142] on span "Discard" at bounding box center [857, 141] width 31 height 12
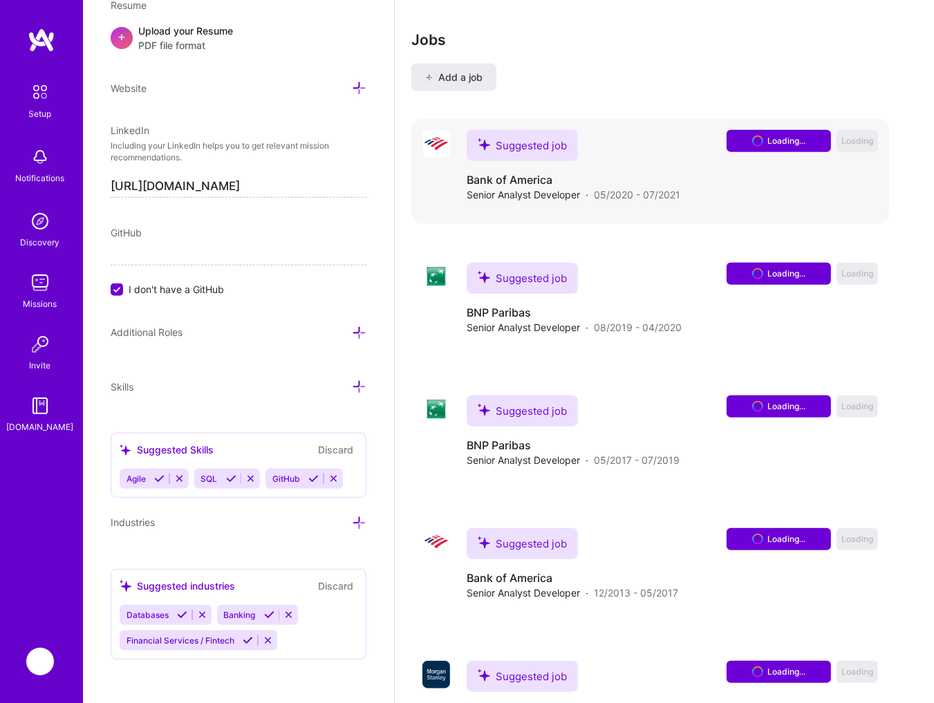
click at [865, 142] on div "Loading... Loading" at bounding box center [802, 141] width 151 height 22
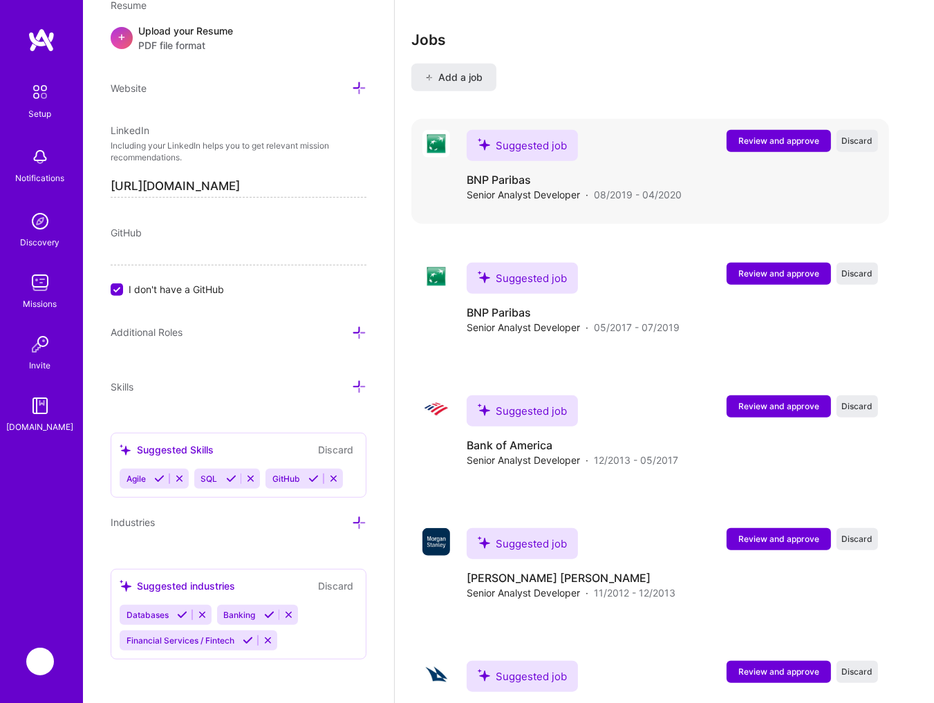
click at [865, 142] on span "Discard" at bounding box center [857, 141] width 31 height 12
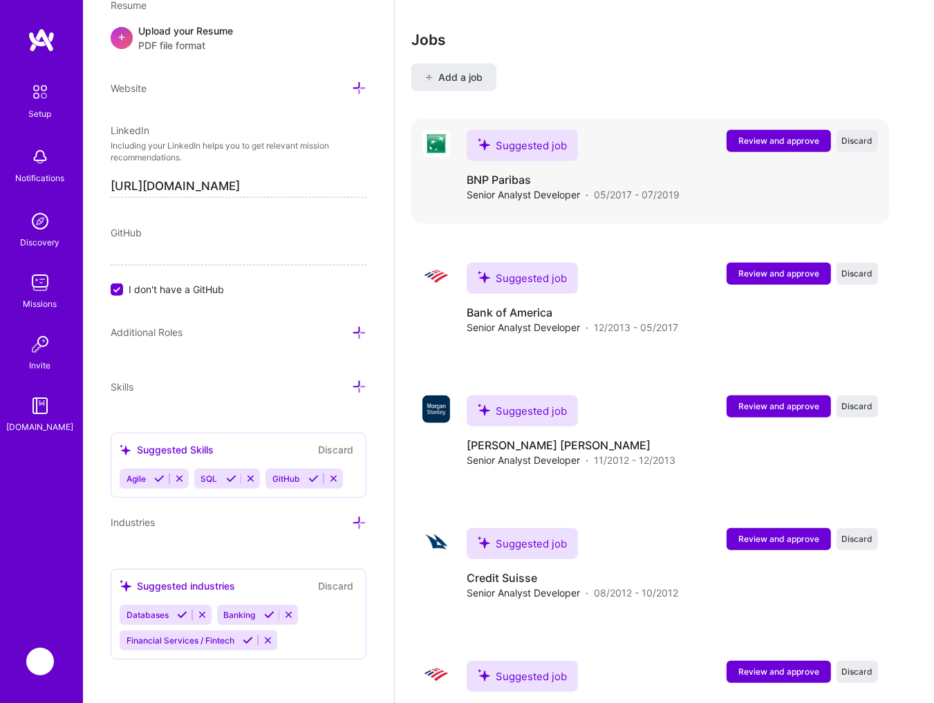
click at [865, 142] on span "Discard" at bounding box center [857, 141] width 31 height 12
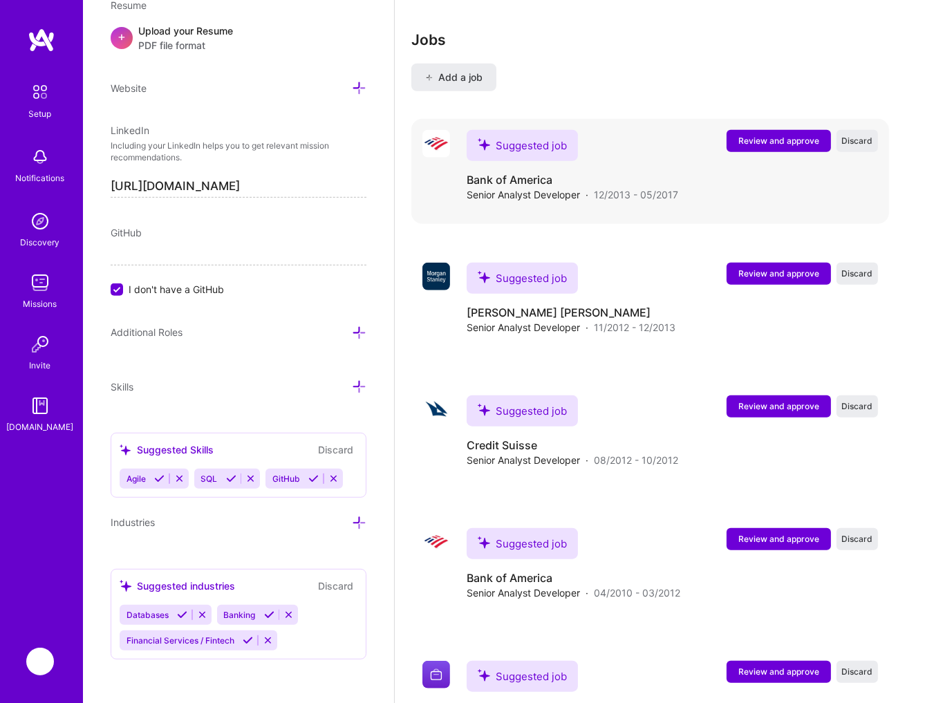
click at [865, 142] on span "Discard" at bounding box center [857, 141] width 31 height 12
click at [865, 142] on div "Loading... Loading" at bounding box center [802, 141] width 151 height 22
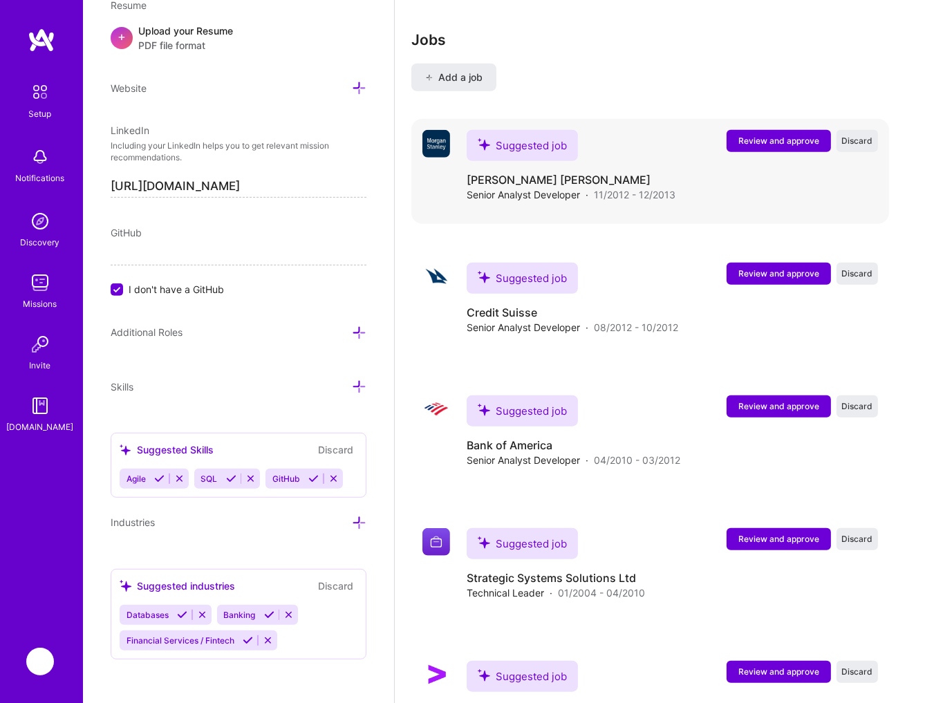
click at [865, 142] on span "Discard" at bounding box center [857, 141] width 31 height 12
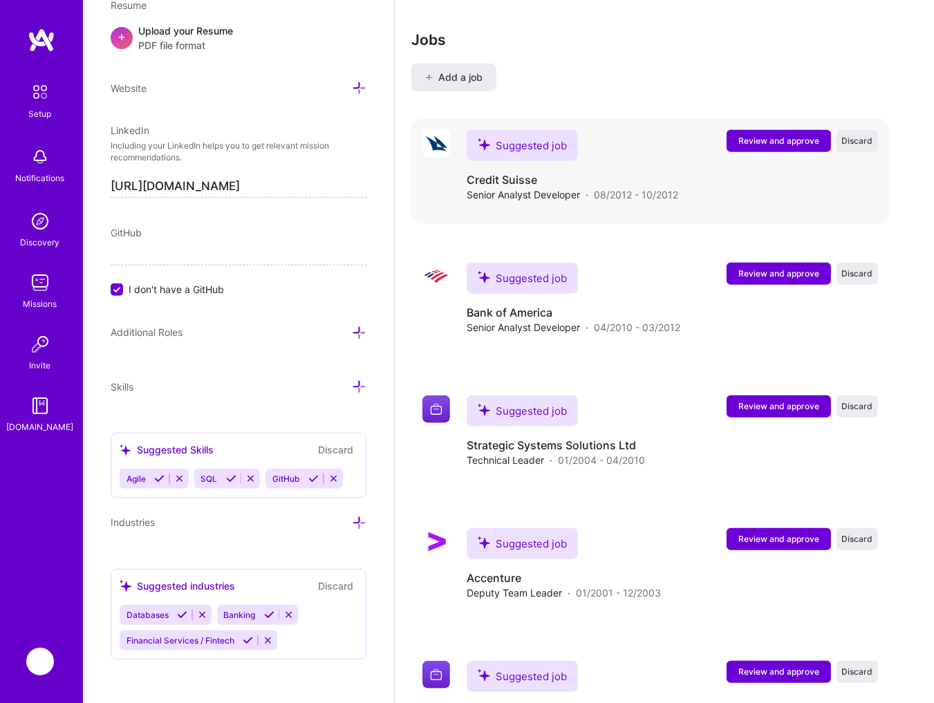
click at [865, 142] on span "Discard" at bounding box center [857, 141] width 31 height 12
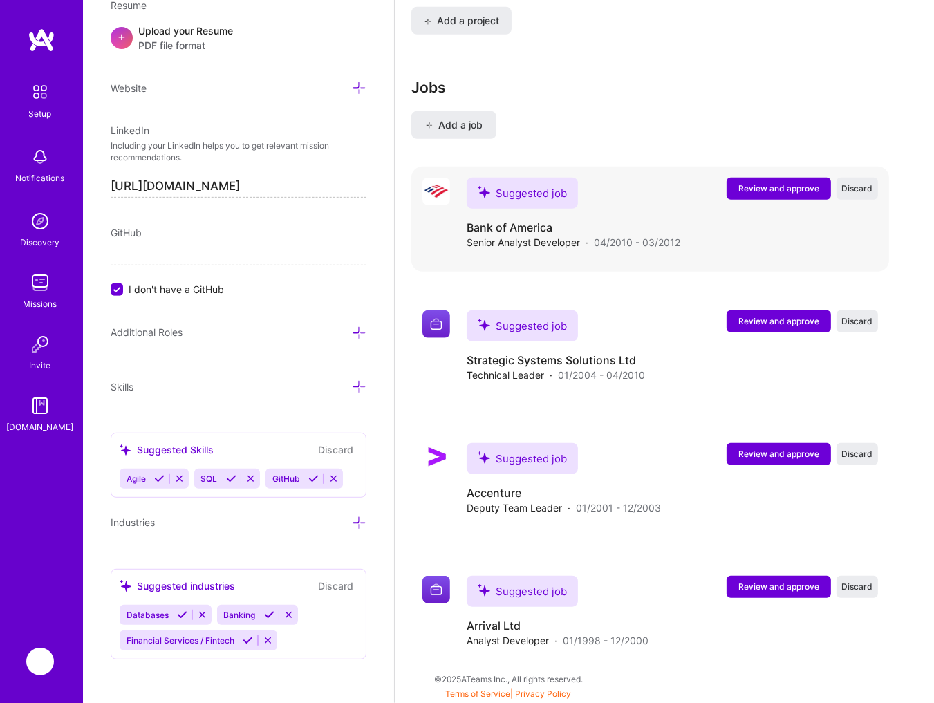
click at [865, 142] on div "Jobs Add a job Suggested job Review and approve Discard Suggested job Bank of A…" at bounding box center [650, 374] width 478 height 590
click at [865, 188] on span "Discard" at bounding box center [857, 189] width 31 height 12
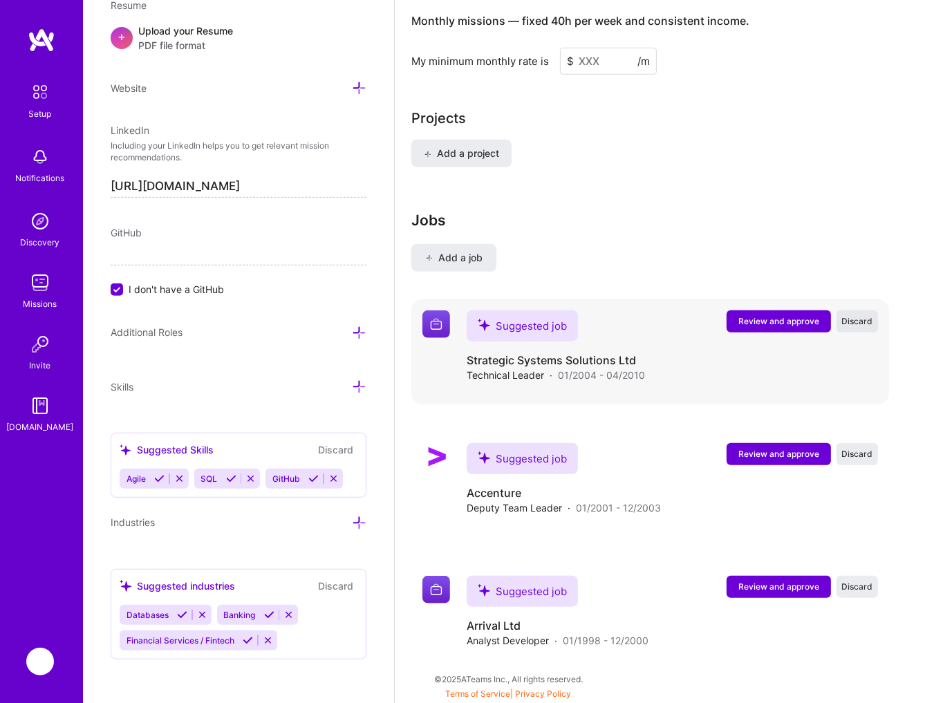
click at [861, 312] on button "Discard" at bounding box center [857, 321] width 41 height 22
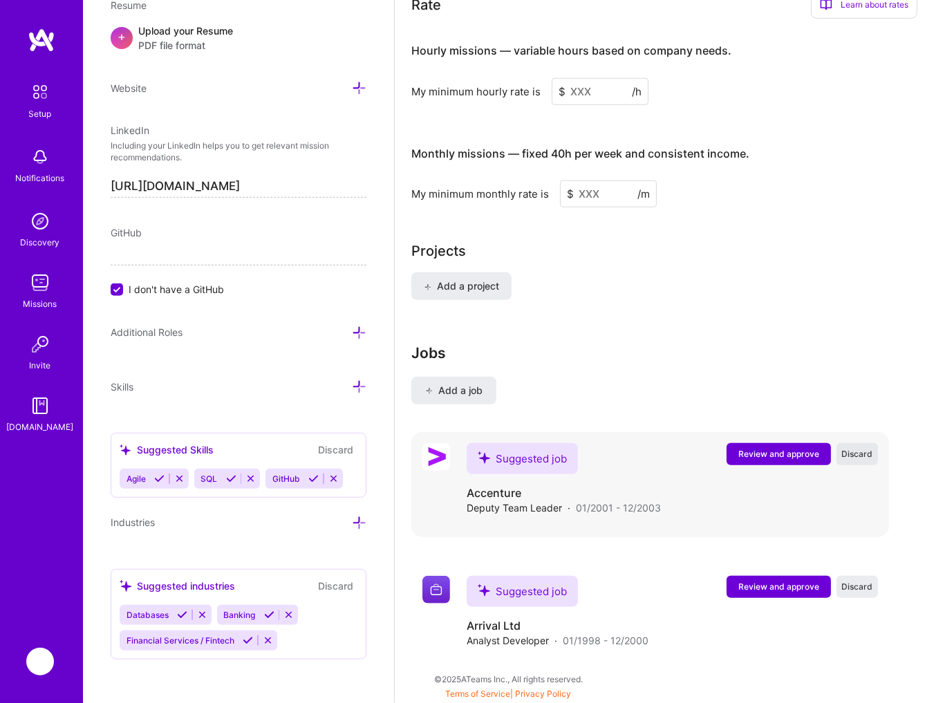
click at [858, 453] on span "Discard" at bounding box center [857, 454] width 31 height 12
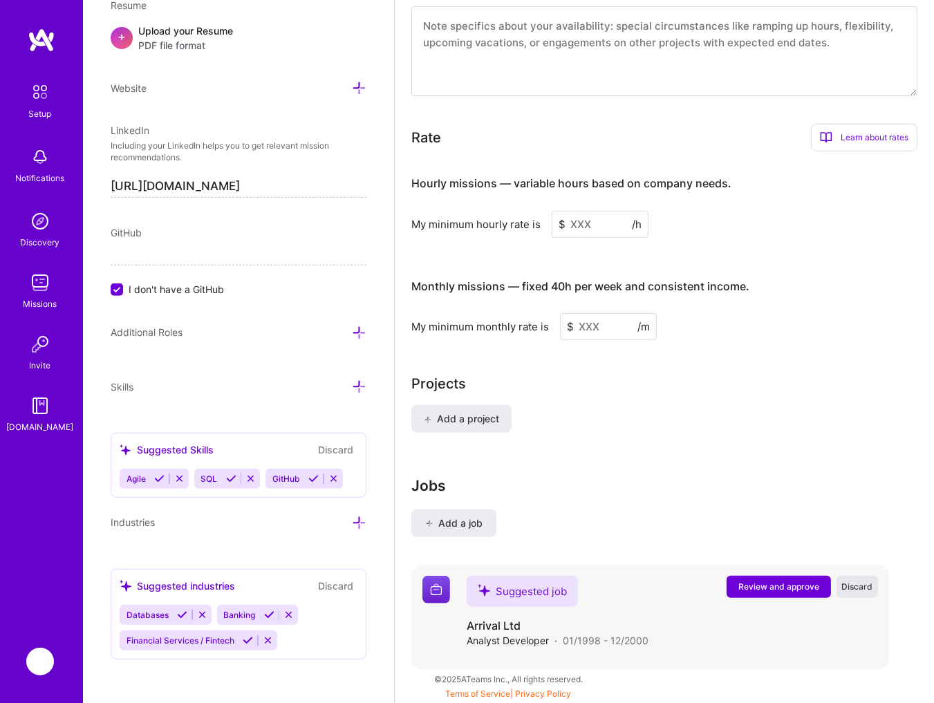
click at [861, 587] on span "Discard" at bounding box center [857, 587] width 31 height 12
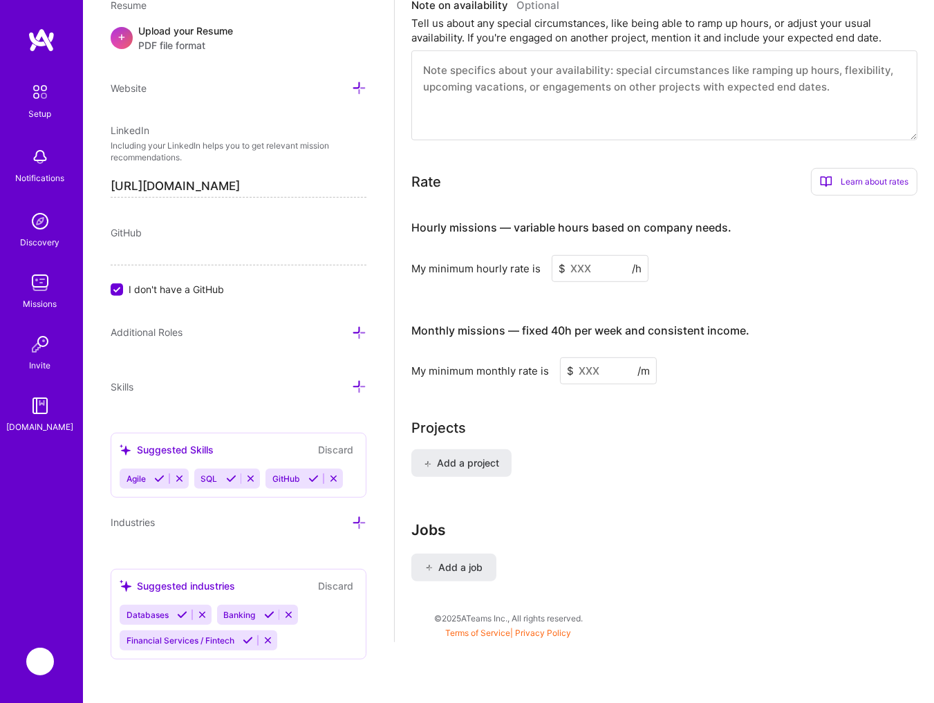
click at [339, 588] on button "Discard" at bounding box center [336, 586] width 44 height 16
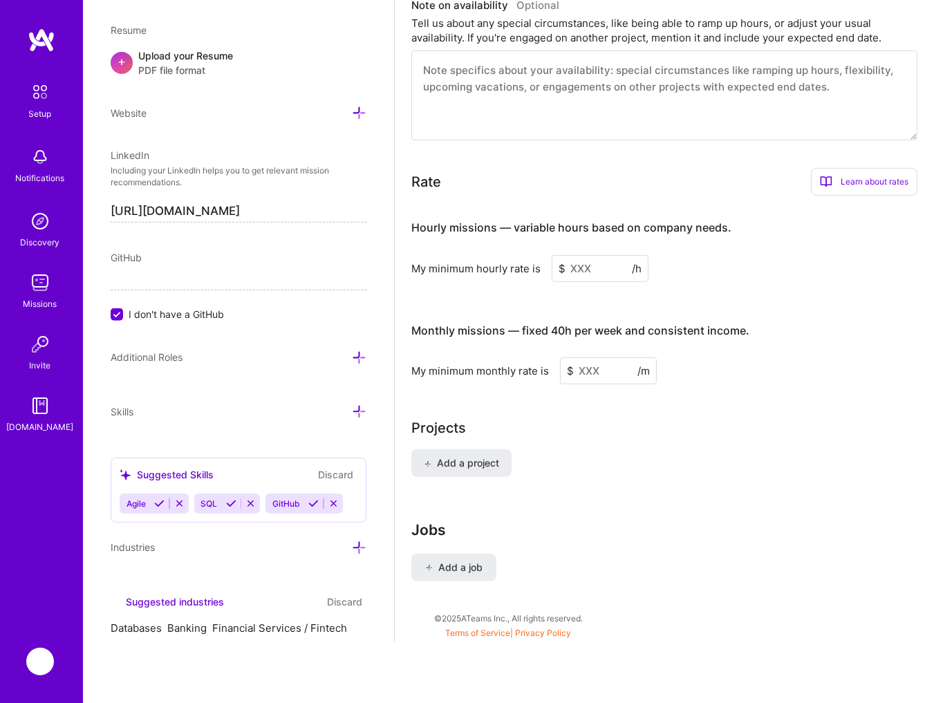
scroll to position [514, 0]
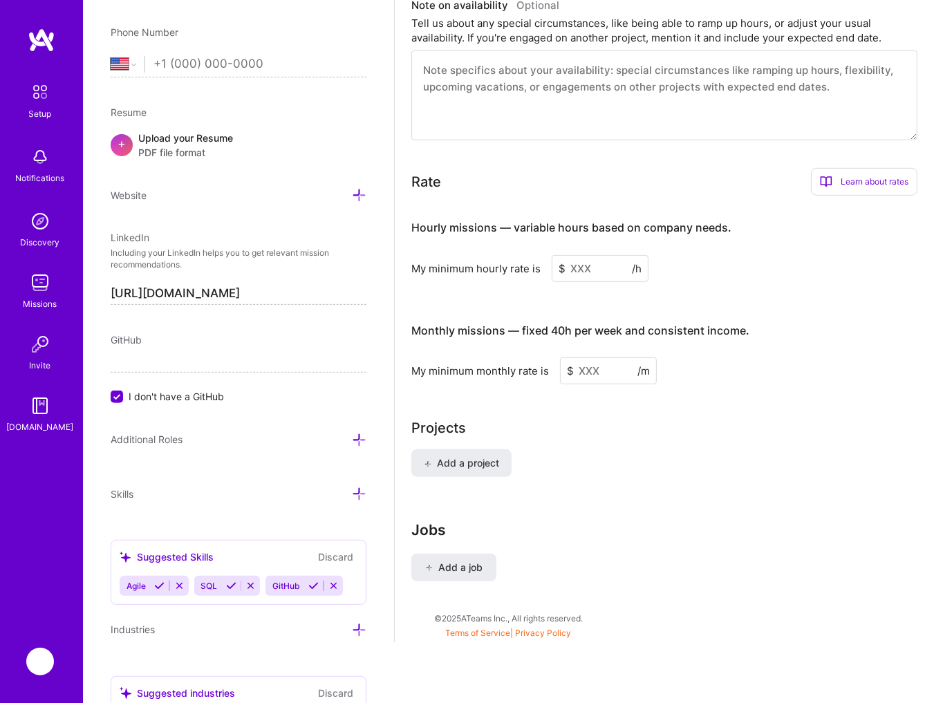
click at [336, 557] on button "Discard" at bounding box center [336, 557] width 44 height 16
click at [338, 552] on button "Discard" at bounding box center [336, 557] width 44 height 16
click at [335, 560] on button "Discard" at bounding box center [336, 557] width 44 height 16
click at [339, 553] on button "Discard" at bounding box center [336, 557] width 44 height 16
click at [337, 554] on button "Discard" at bounding box center [336, 557] width 44 height 16
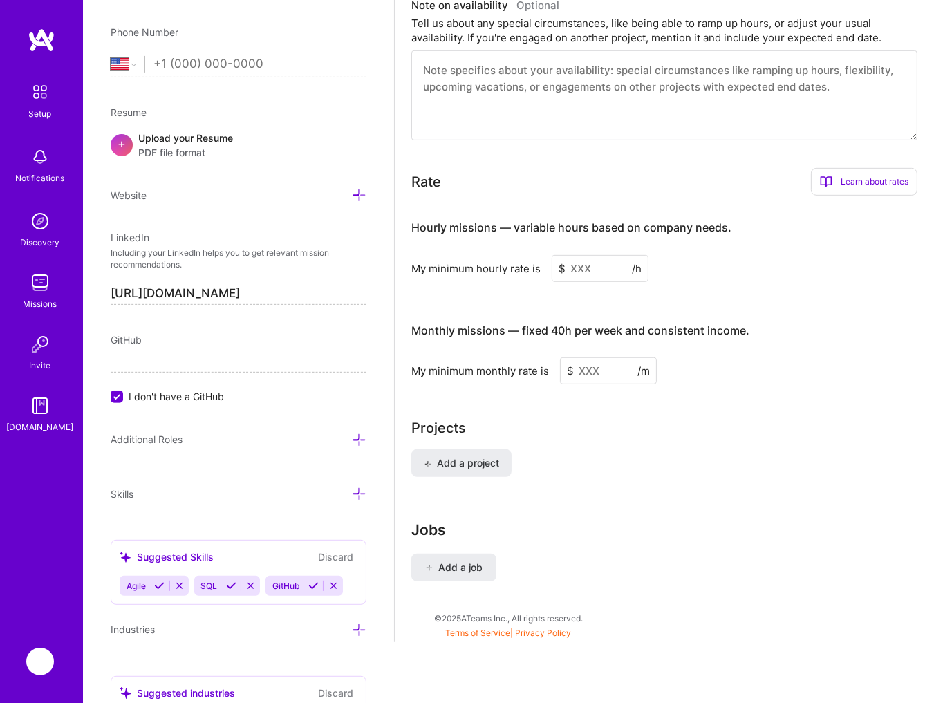
click at [337, 554] on button "Discard" at bounding box center [336, 557] width 44 height 16
click at [344, 689] on button "Discard" at bounding box center [336, 693] width 44 height 16
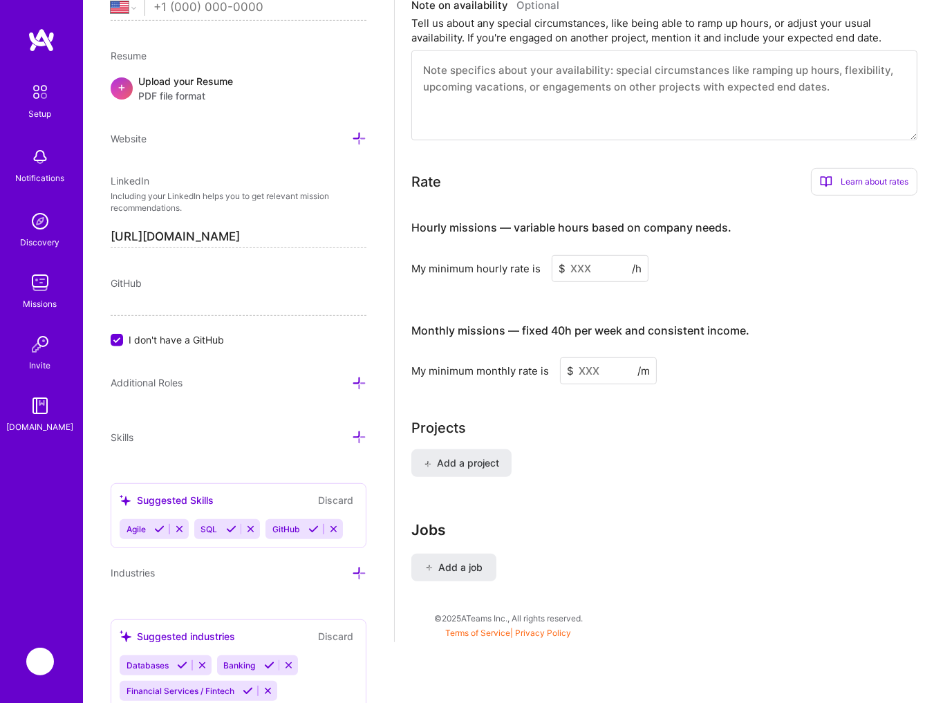
scroll to position [621, 0]
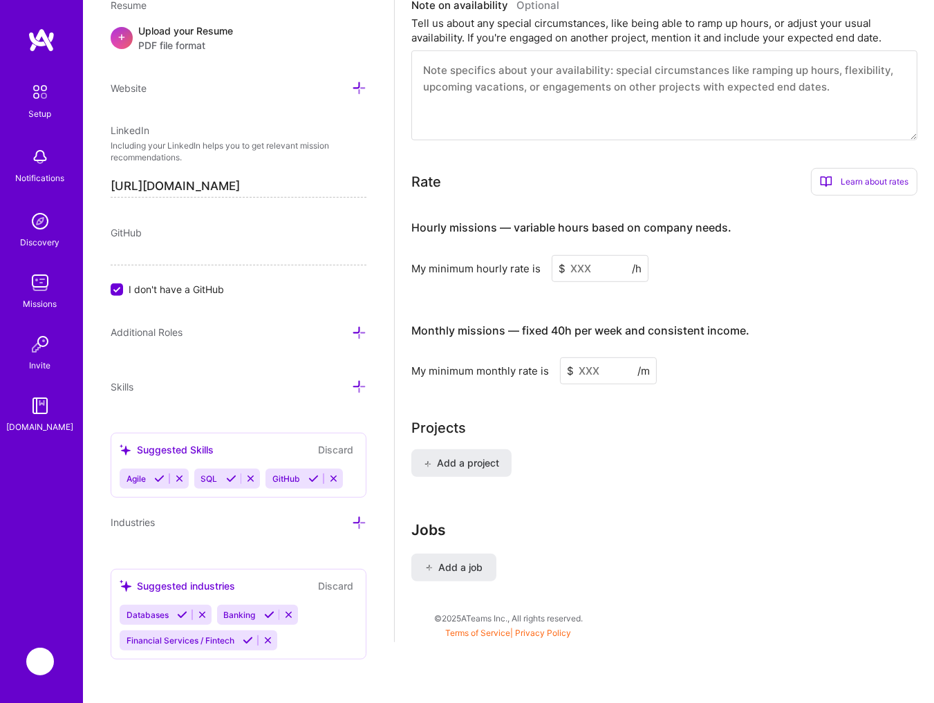
click at [332, 456] on button "Discard" at bounding box center [336, 450] width 44 height 16
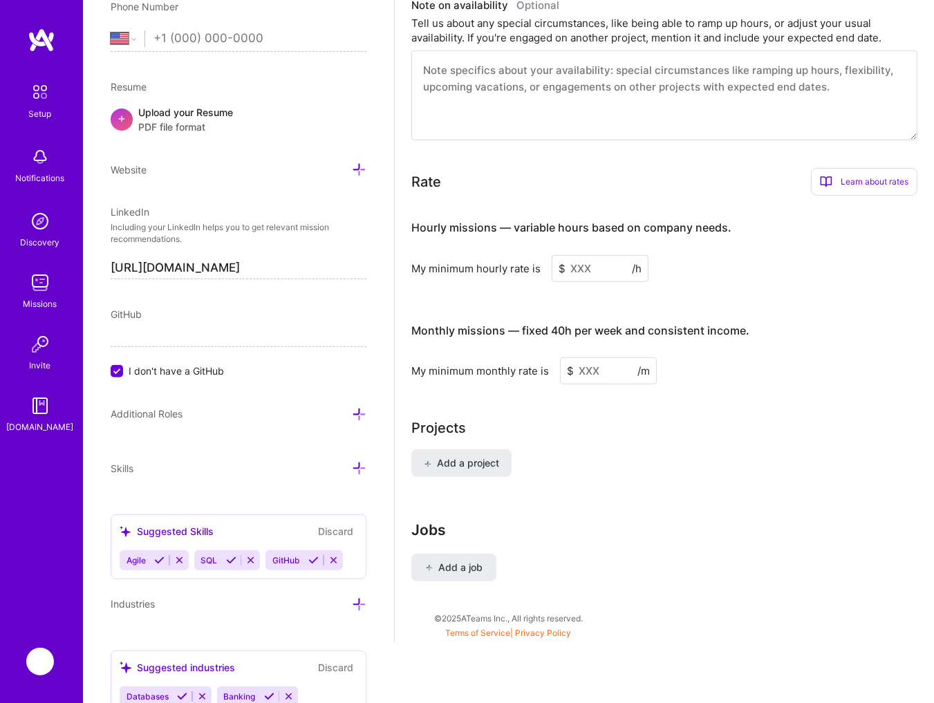
click at [339, 531] on button "Discard" at bounding box center [336, 531] width 44 height 16
click at [337, 528] on button "Discard" at bounding box center [336, 531] width 44 height 16
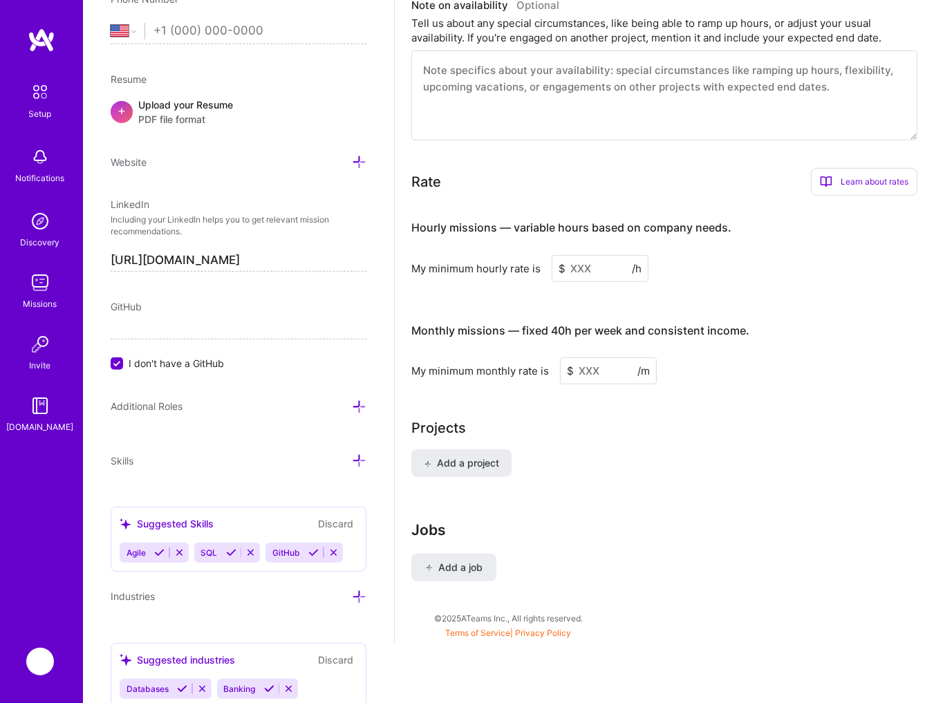
scroll to position [621, 0]
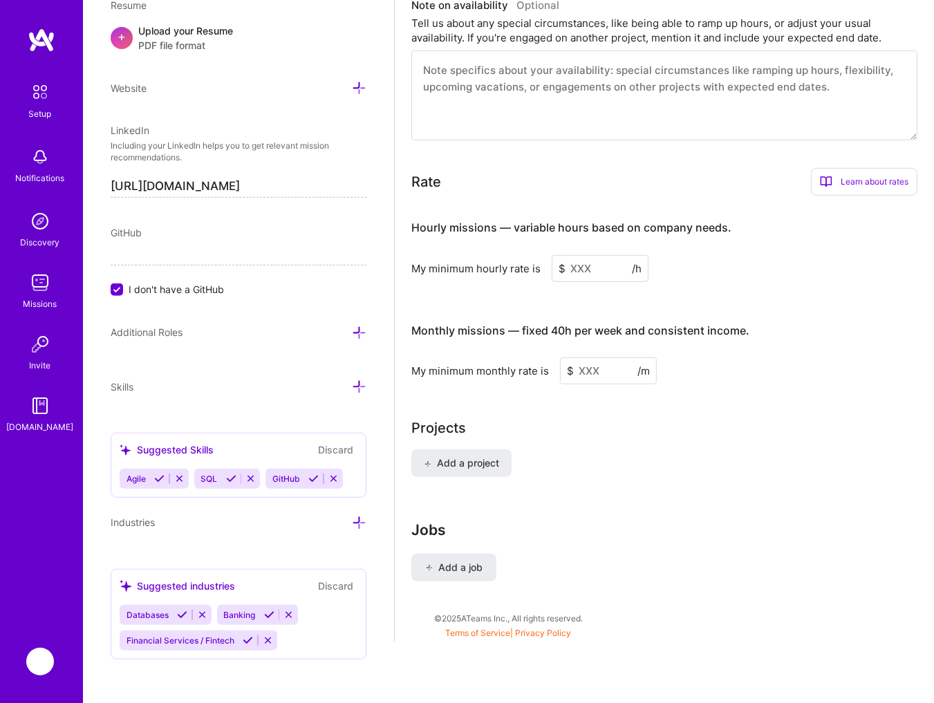
click at [335, 590] on button "Discard" at bounding box center [336, 586] width 44 height 16
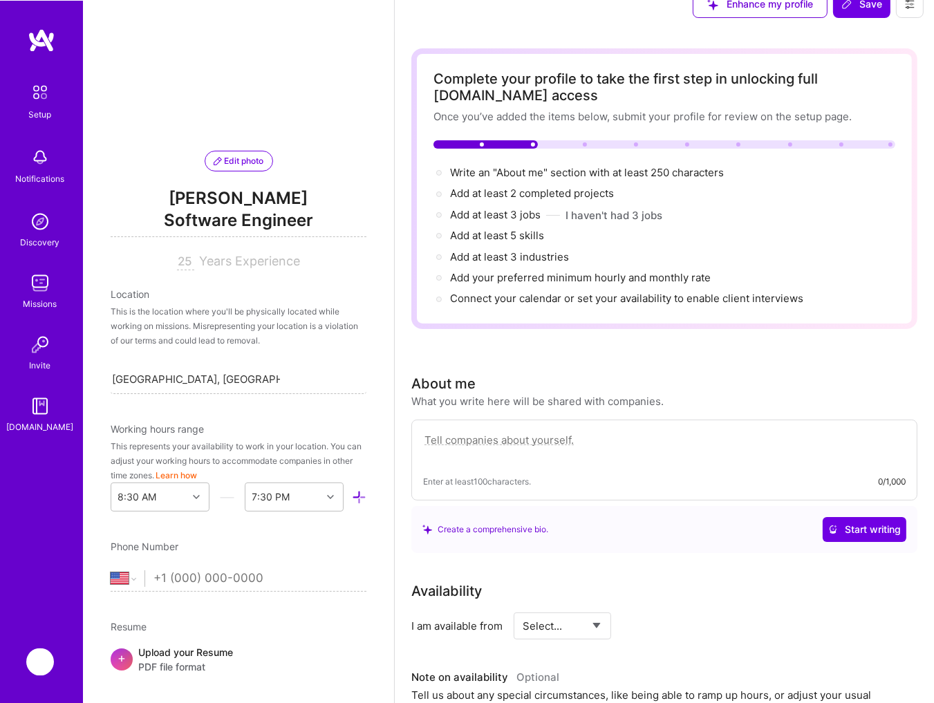
scroll to position [0, 0]
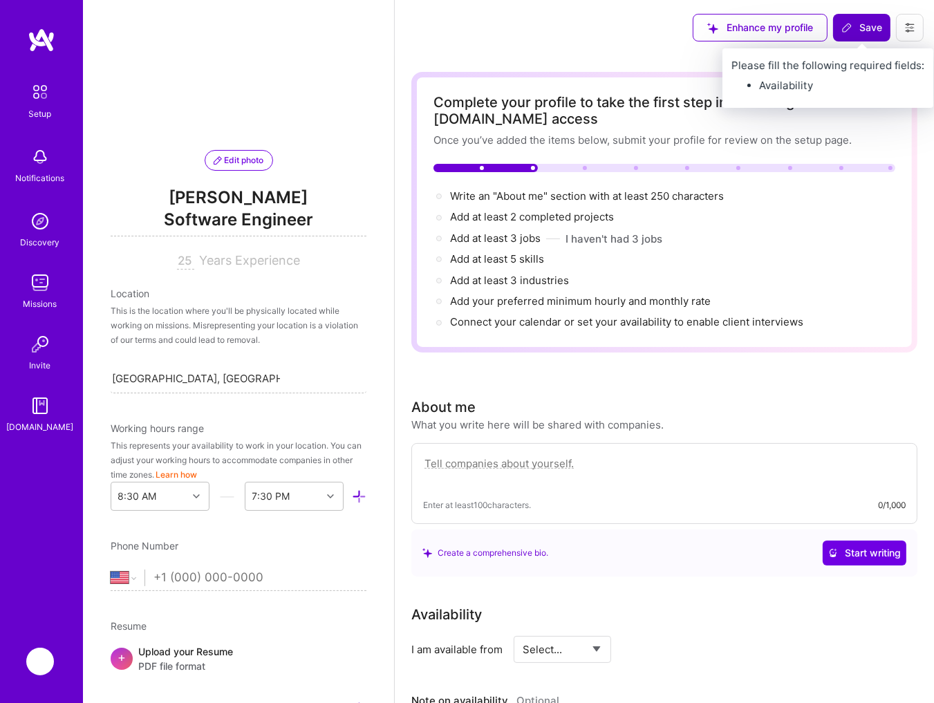
click at [859, 26] on span "Save" at bounding box center [861, 28] width 41 height 14
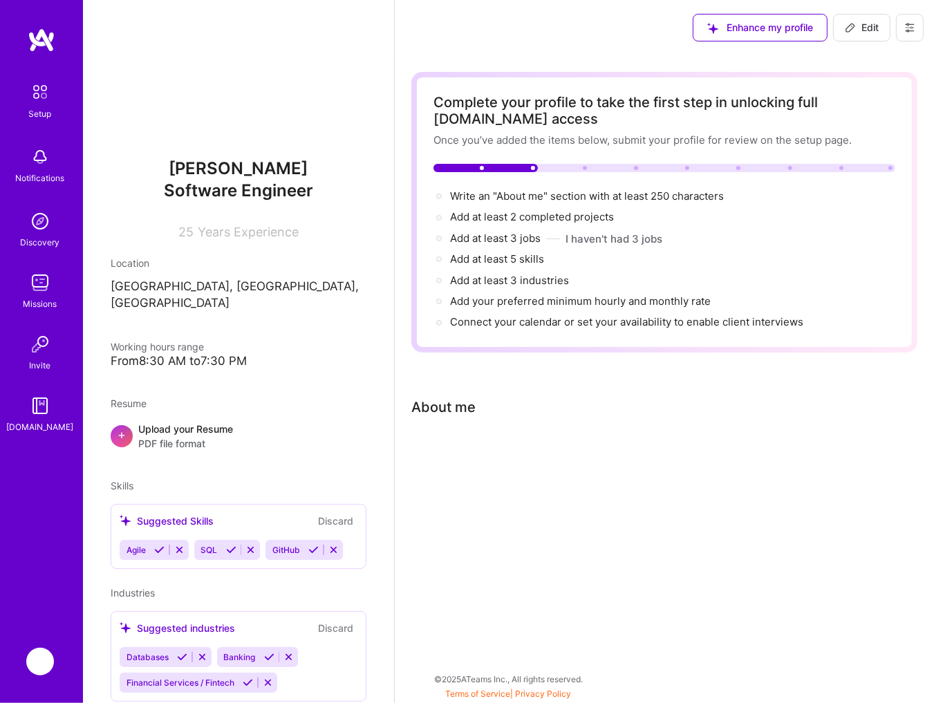
click at [909, 25] on icon at bounding box center [910, 28] width 8 height 8
click at [861, 59] on button "Settings" at bounding box center [872, 58] width 104 height 35
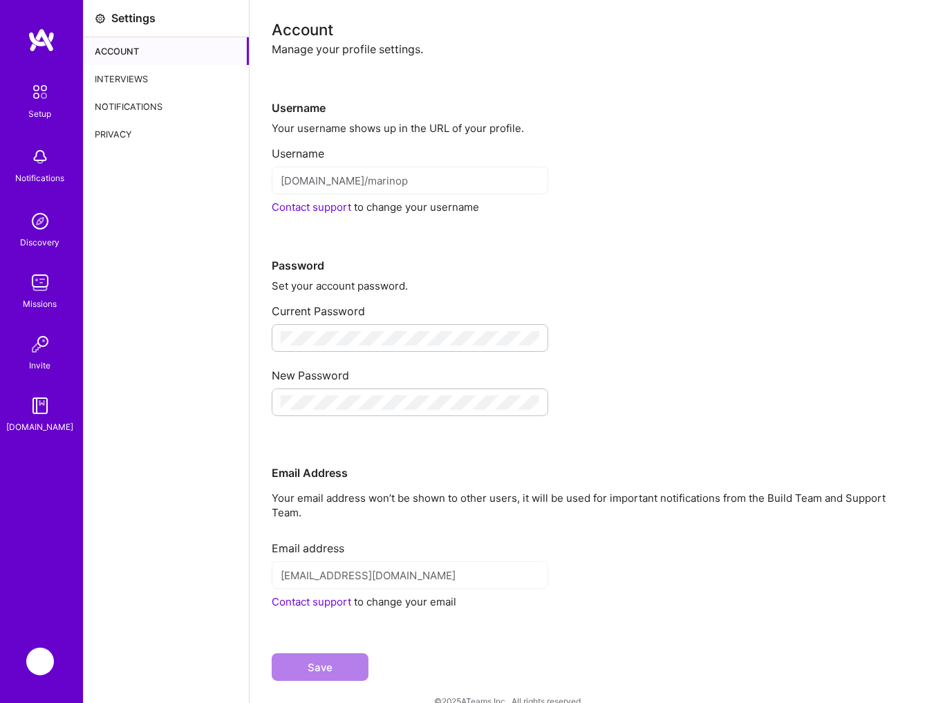
click at [113, 133] on div "Privacy" at bounding box center [166, 134] width 165 height 28
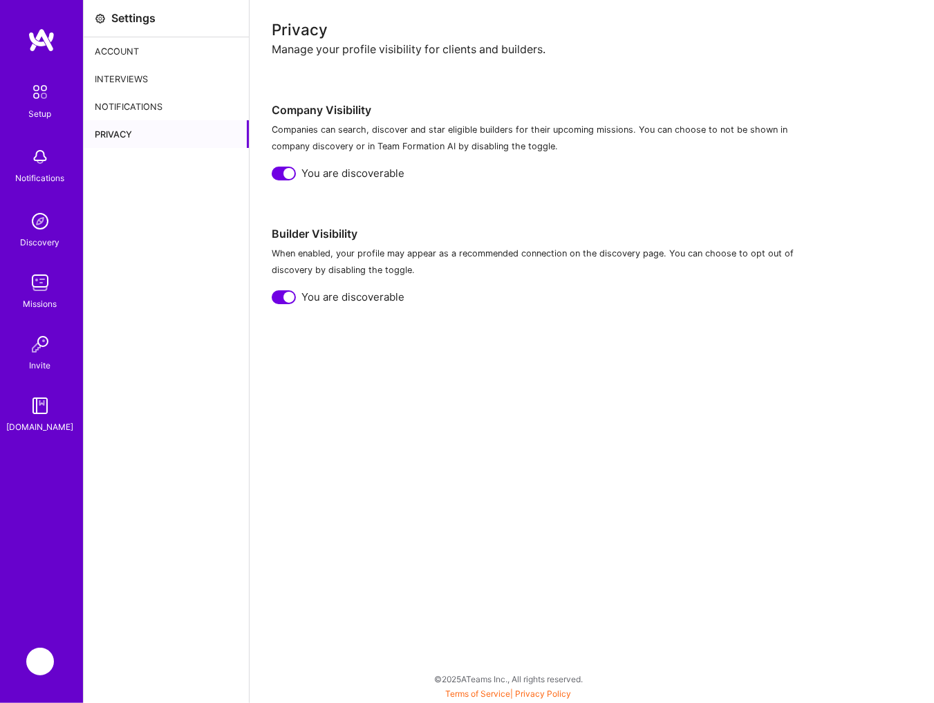
click at [278, 176] on div at bounding box center [284, 174] width 24 height 14
click at [274, 300] on div at bounding box center [284, 297] width 24 height 14
click at [124, 106] on div "Notifications" at bounding box center [166, 107] width 165 height 28
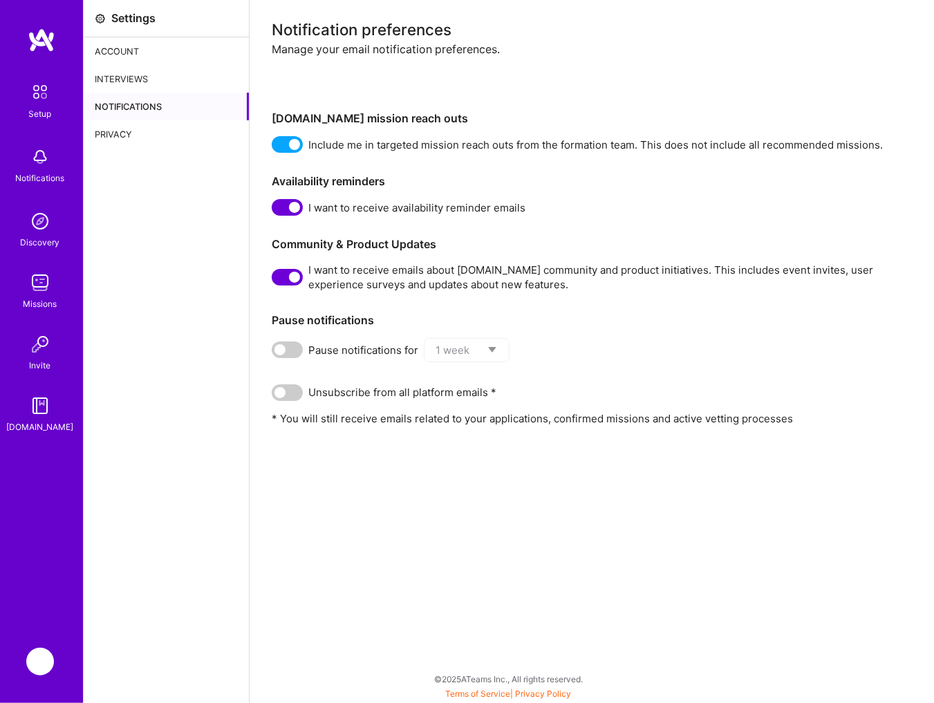
click at [280, 149] on span at bounding box center [287, 144] width 31 height 17
click at [274, 147] on input "checkbox" at bounding box center [274, 147] width 0 height 0
click at [278, 211] on span at bounding box center [287, 207] width 31 height 17
click at [274, 210] on input "checkbox" at bounding box center [274, 210] width 0 height 0
click at [279, 277] on span at bounding box center [287, 277] width 31 height 17
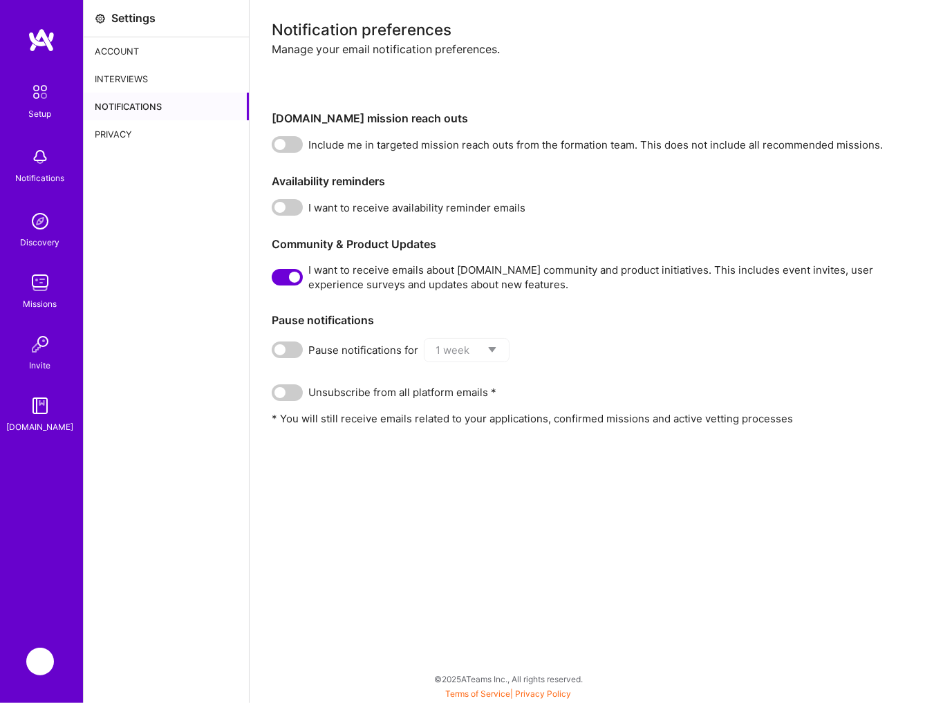
click at [274, 280] on input "checkbox" at bounding box center [274, 280] width 0 height 0
click at [127, 77] on div "Interviews" at bounding box center [166, 79] width 165 height 28
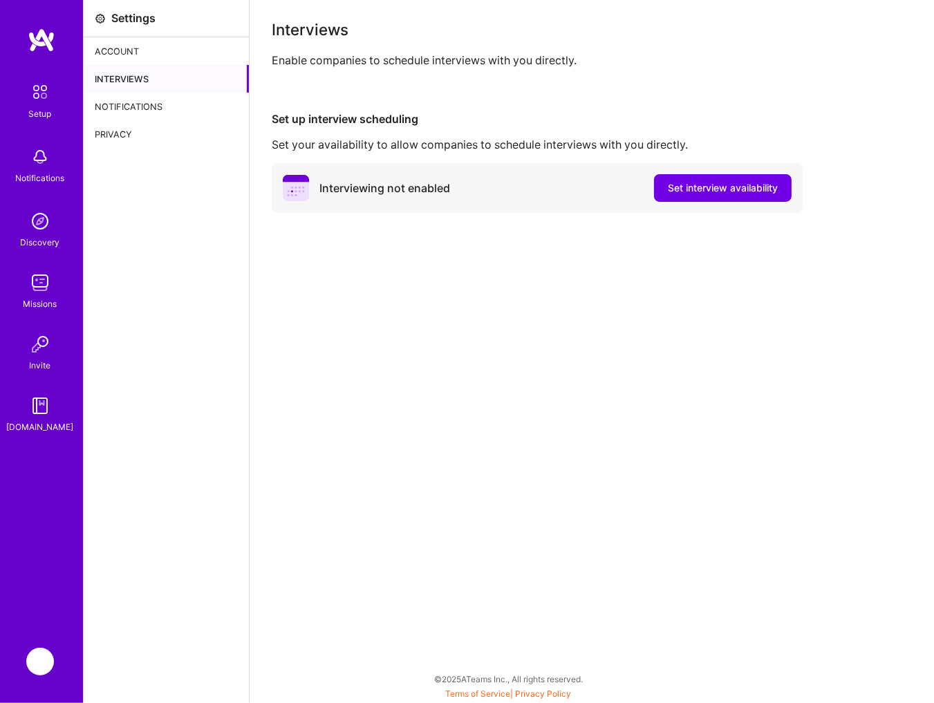
click at [122, 53] on div "Account" at bounding box center [166, 51] width 165 height 28
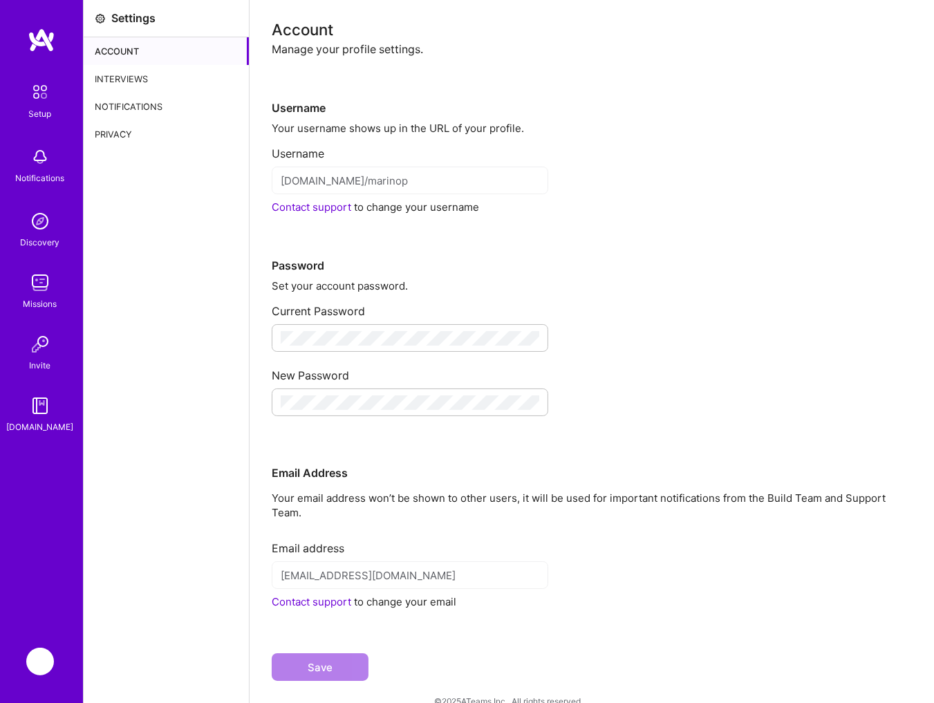
click at [785, 239] on div "Password" at bounding box center [592, 243] width 640 height 59
click at [40, 224] on img at bounding box center [40, 221] width 28 height 28
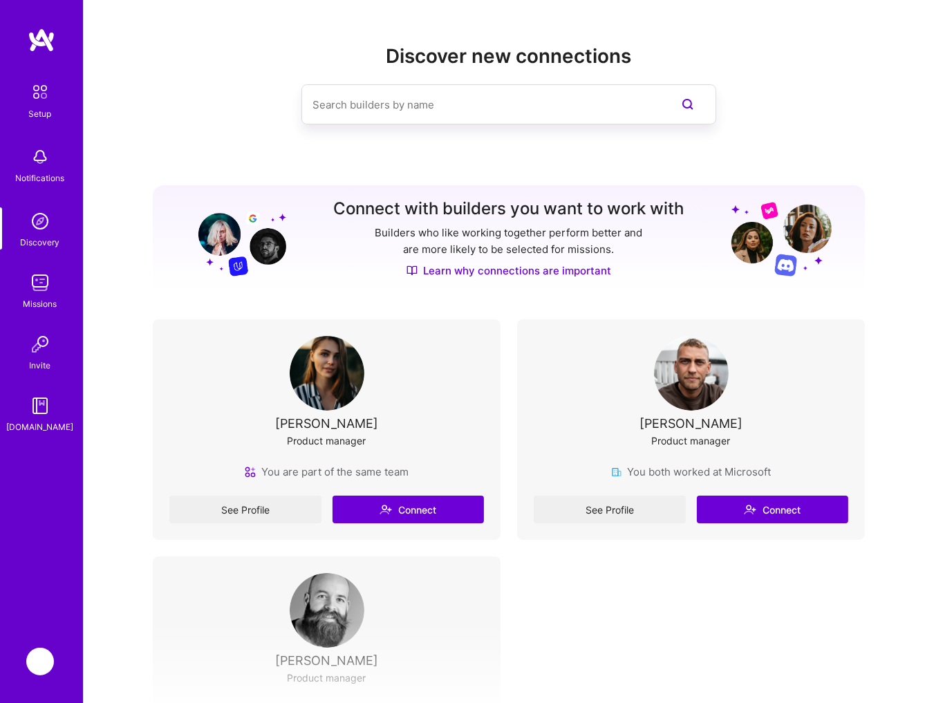
click at [46, 277] on img at bounding box center [40, 283] width 28 height 28
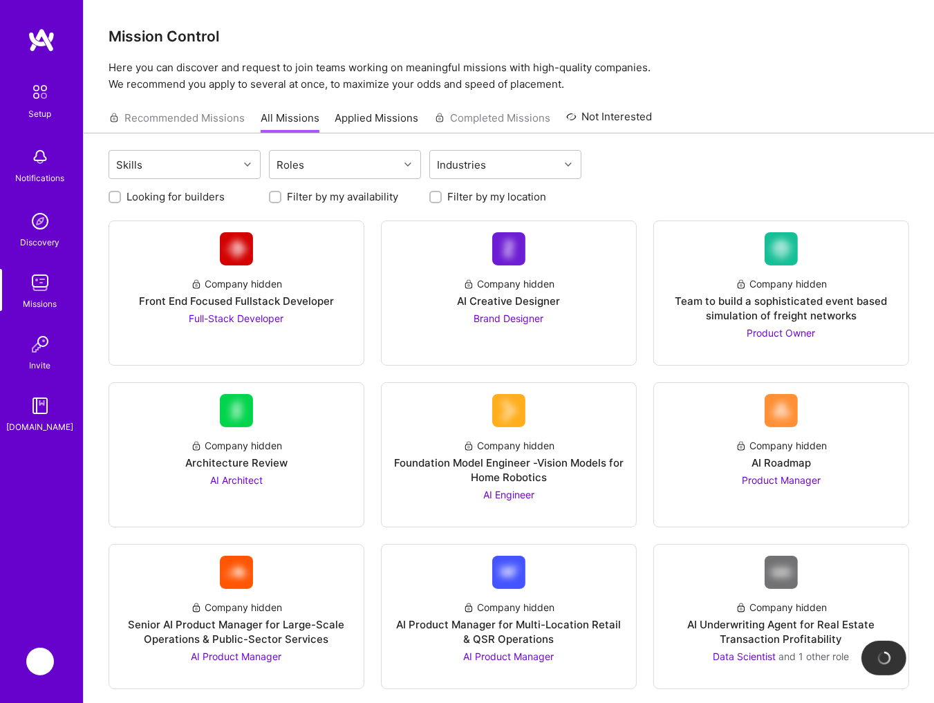
click at [36, 408] on img at bounding box center [40, 406] width 28 height 28
